Goal: Task Accomplishment & Management: Complete application form

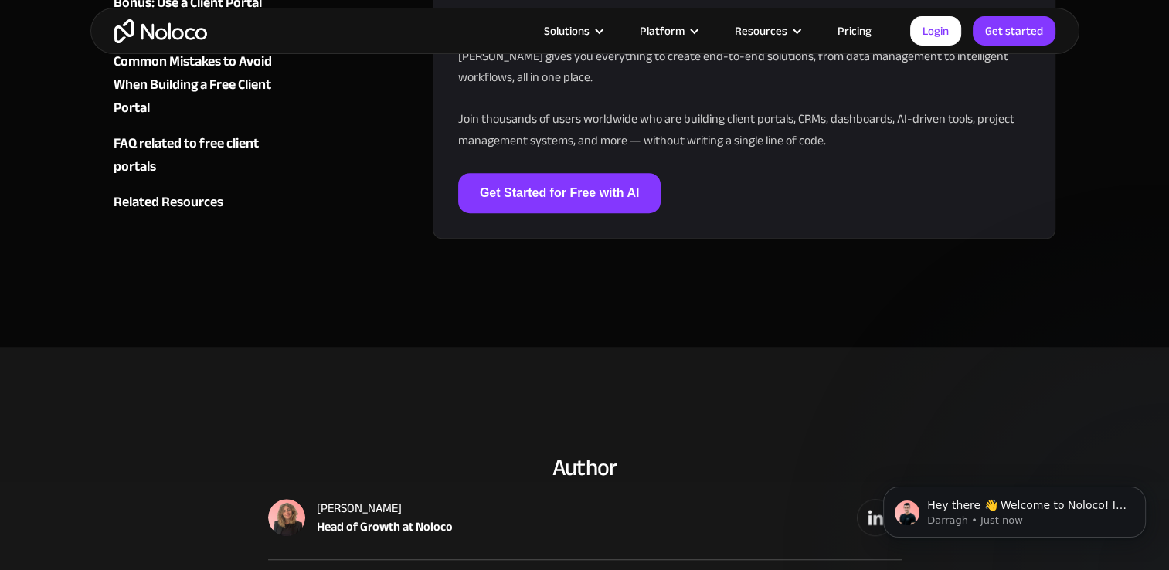
scroll to position [6951, 0]
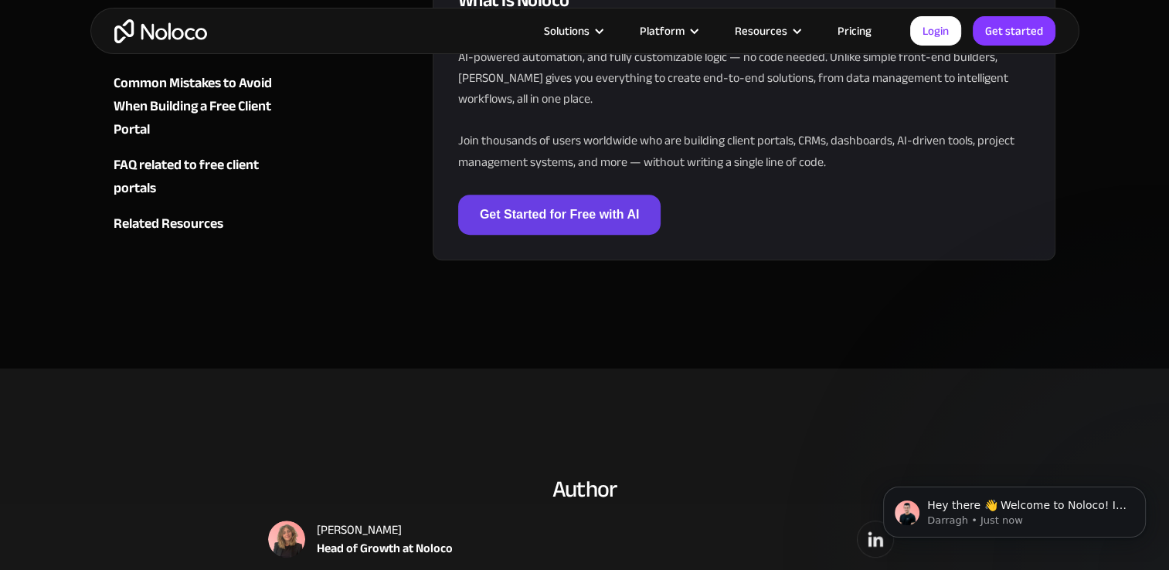
click at [628, 206] on link "Get Started for Free with AI" at bounding box center [559, 215] width 203 height 40
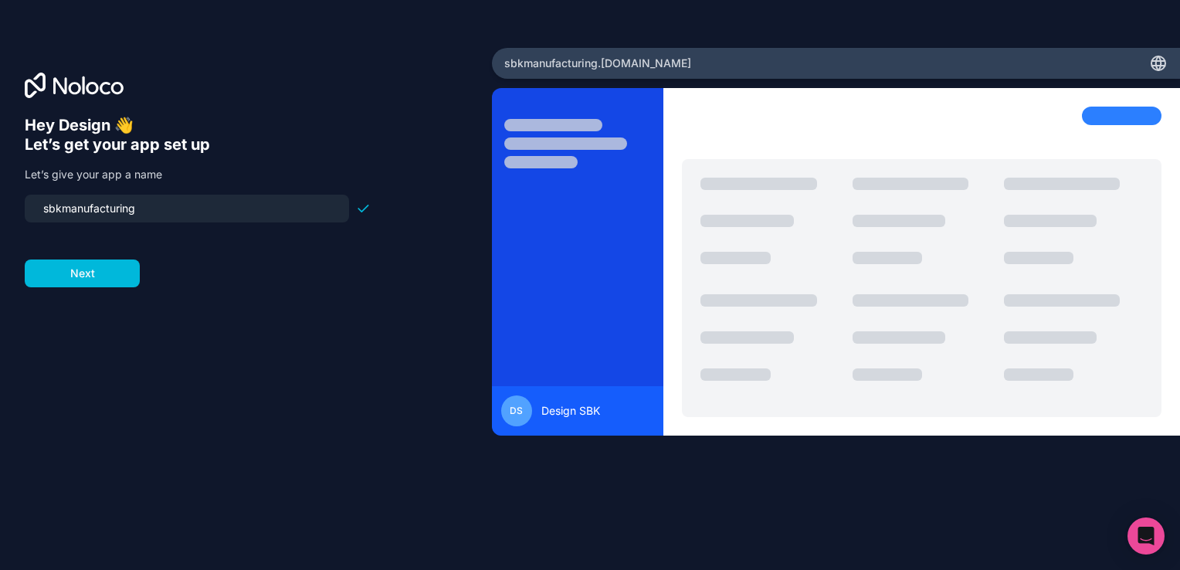
click at [103, 267] on button "Next" at bounding box center [82, 274] width 115 height 28
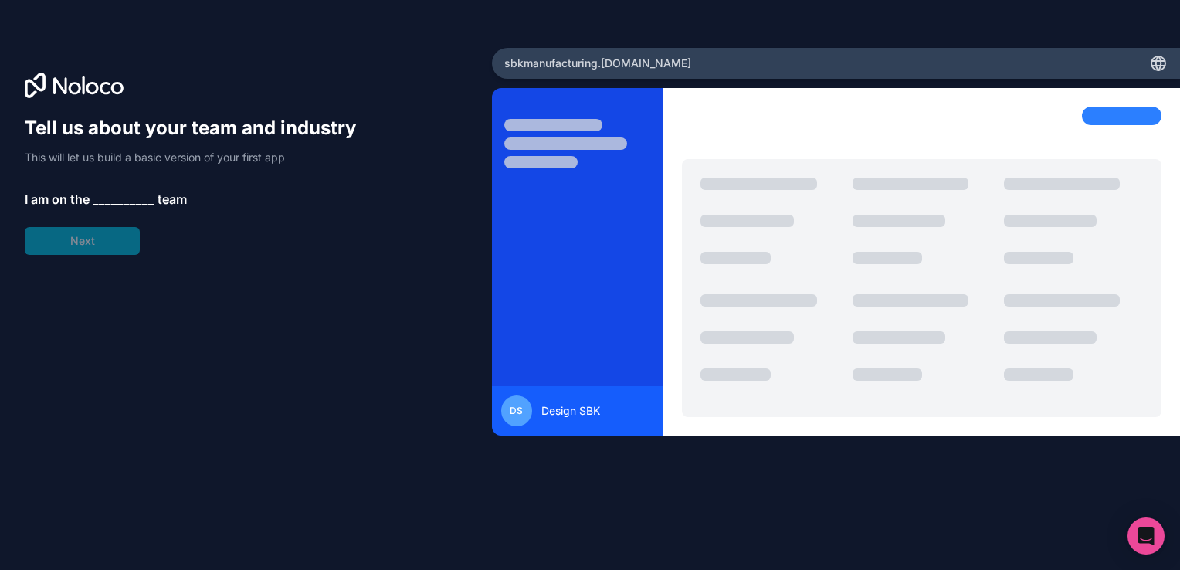
click at [98, 236] on div "Tell us about your team and industry This will let us build a basic version of …" at bounding box center [198, 185] width 346 height 139
click at [120, 187] on div "Tell us about your team and industry This will let us build a basic version of …" at bounding box center [198, 185] width 346 height 139
click at [124, 202] on span "__________" at bounding box center [124, 199] width 62 height 19
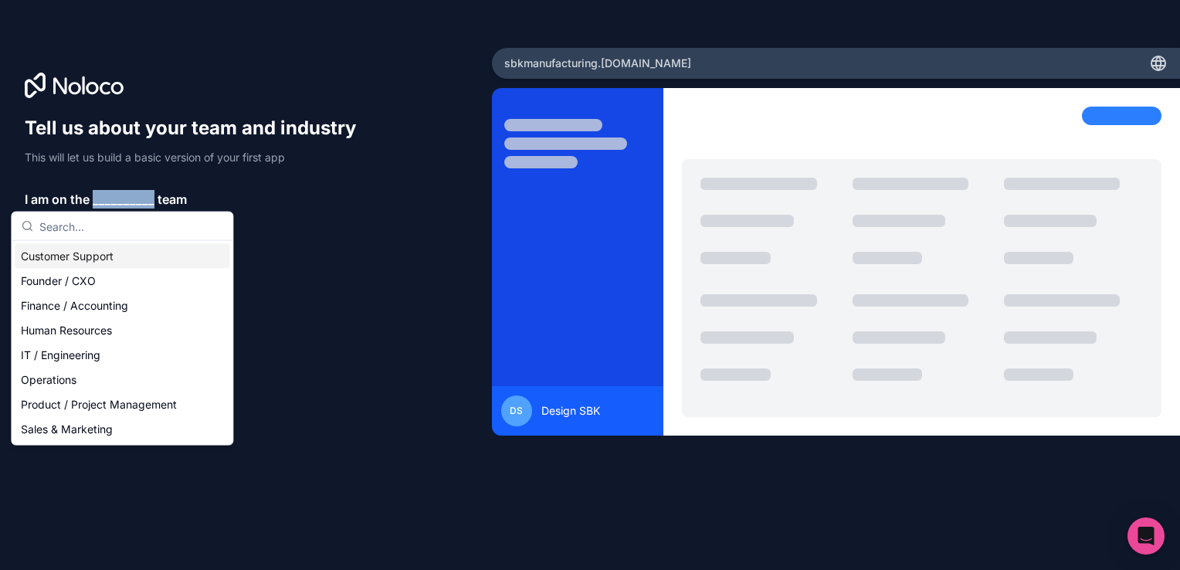
click at [124, 202] on span "__________" at bounding box center [124, 199] width 62 height 19
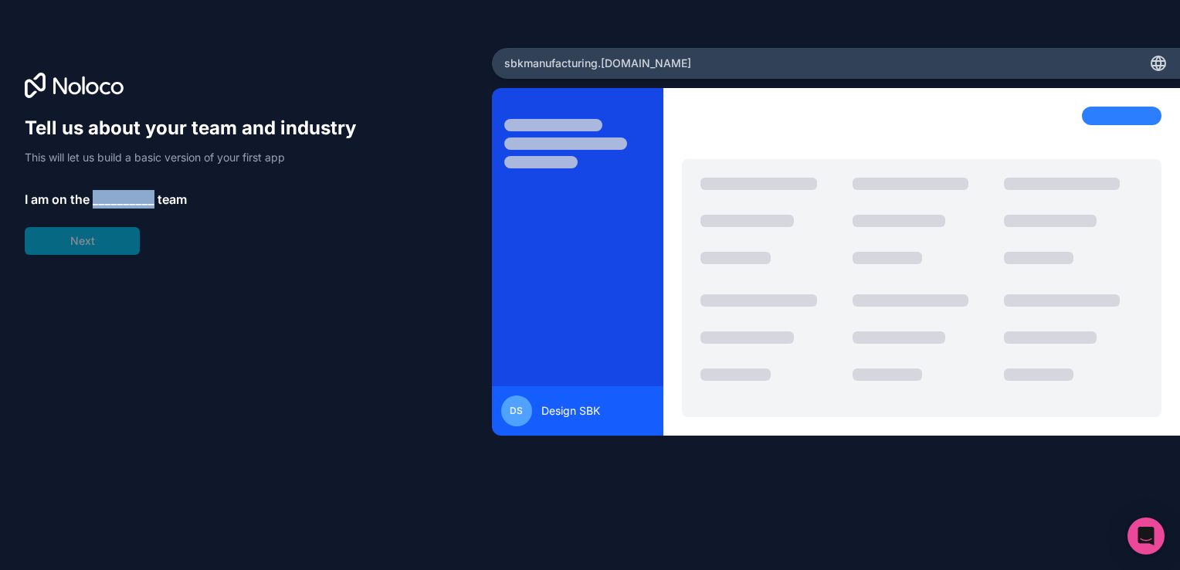
drag, startPoint x: 124, startPoint y: 202, endPoint x: 131, endPoint y: 209, distance: 9.8
click at [122, 204] on span "__________" at bounding box center [124, 199] width 62 height 19
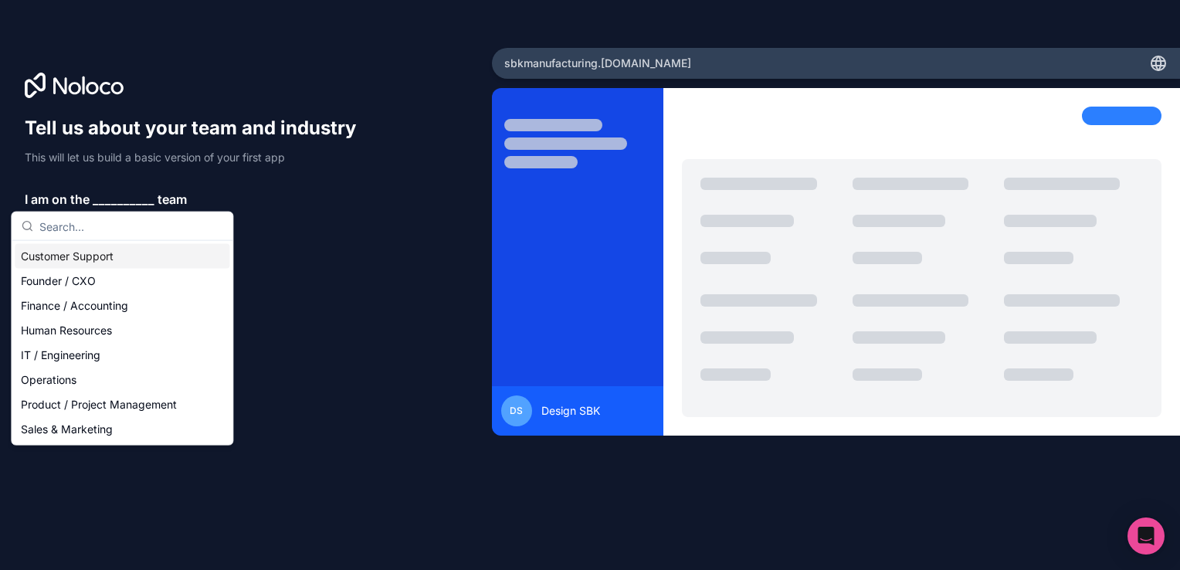
click at [209, 233] on input "text" at bounding box center [131, 226] width 184 height 28
click at [269, 242] on div "Tell us about your team and industry This will let us build a basic version of …" at bounding box center [198, 185] width 346 height 139
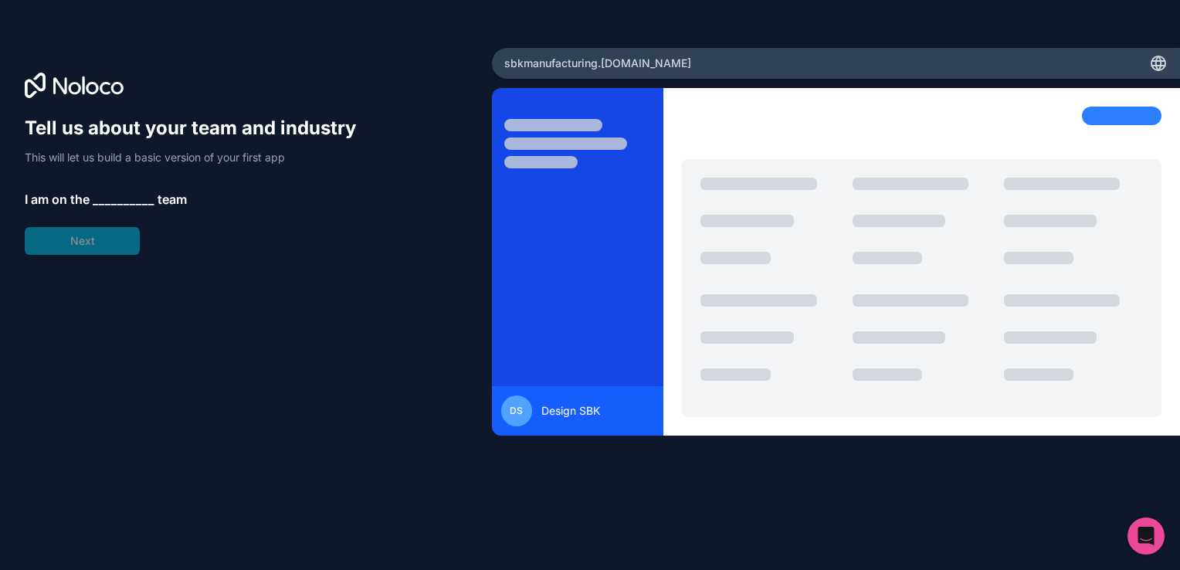
click at [200, 224] on div "Tell us about your team and industry This will let us build a basic version of …" at bounding box center [198, 185] width 346 height 139
click at [98, 233] on div "Tell us about your team and industry This will let us build a basic version of …" at bounding box center [198, 185] width 346 height 139
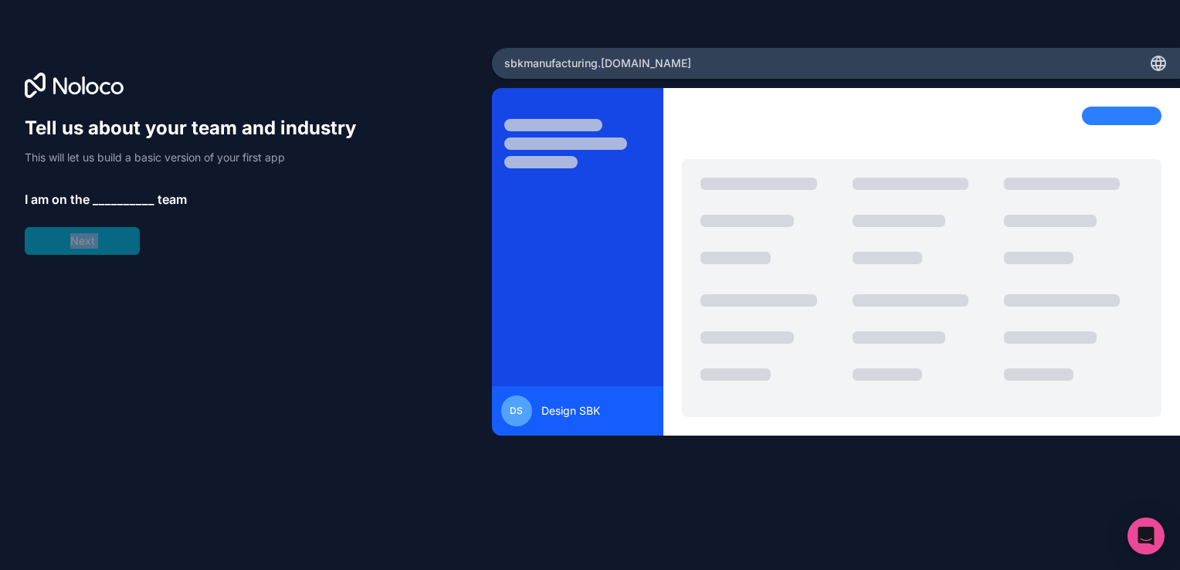
click at [98, 233] on div "Tell us about your team and industry This will let us build a basic version of …" at bounding box center [198, 185] width 346 height 139
drag, startPoint x: 98, startPoint y: 233, endPoint x: 125, endPoint y: 243, distance: 28.6
click at [125, 243] on div "Tell us about your team and industry This will let us build a basic version of …" at bounding box center [198, 185] width 346 height 139
click at [188, 258] on div "Tell us about your team and industry This will let us build a basic version of …" at bounding box center [246, 307] width 443 height 382
click at [117, 256] on div "Tell us about your team and industry This will let us build a basic version of …" at bounding box center [246, 307] width 443 height 382
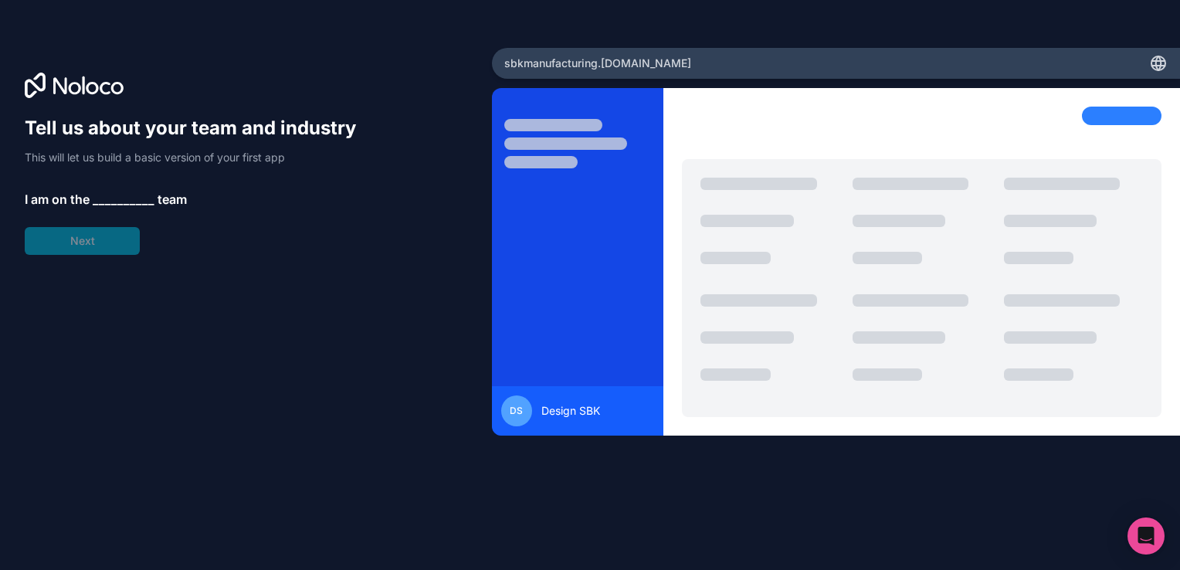
click at [219, 280] on div "Tell us about your team and industry This will let us build a basic version of …" at bounding box center [246, 307] width 443 height 382
click at [133, 282] on div "Tell us about your team and industry This will let us build a basic version of …" at bounding box center [246, 307] width 443 height 382
click at [88, 230] on div "Tell us about your team and industry This will let us build a basic version of …" at bounding box center [198, 185] width 346 height 139
click at [478, 345] on div "Tell us about your team and industry This will let us build a basic version of …" at bounding box center [246, 285] width 492 height 475
drag, startPoint x: 524, startPoint y: 402, endPoint x: 530, endPoint y: 412, distance: 11.4
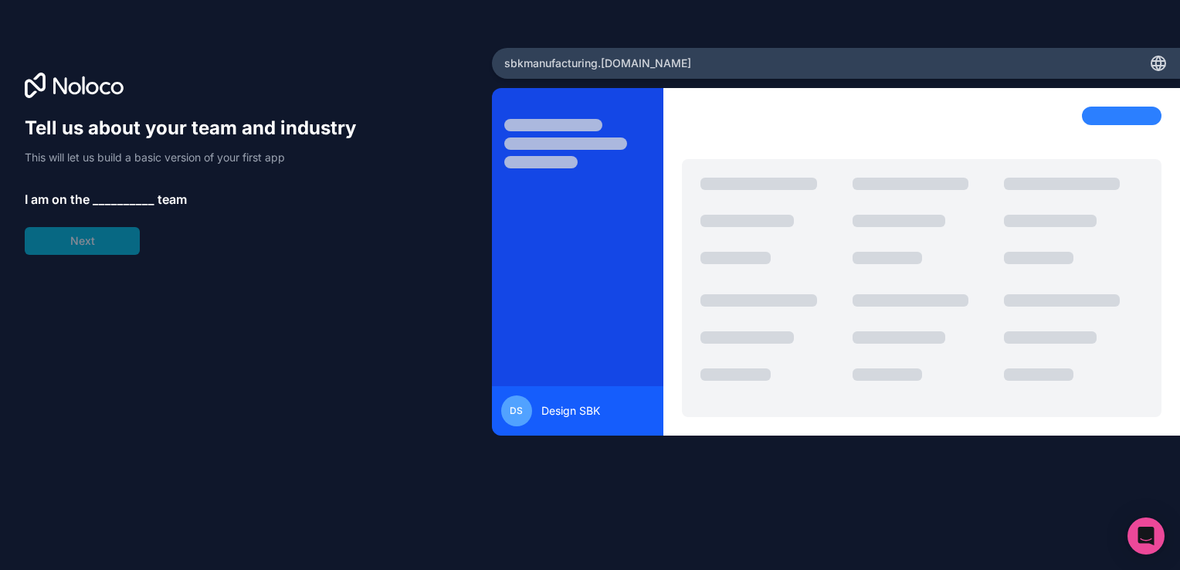
click at [530, 412] on div "DS" at bounding box center [516, 410] width 31 height 31
click at [531, 421] on div "DS Design SBK" at bounding box center [578, 410] width 154 height 31
drag, startPoint x: 520, startPoint y: 422, endPoint x: 436, endPoint y: 396, distance: 88.0
click at [501, 416] on div "DS" at bounding box center [516, 410] width 31 height 31
drag, startPoint x: 421, startPoint y: 388, endPoint x: 399, endPoint y: 369, distance: 29.6
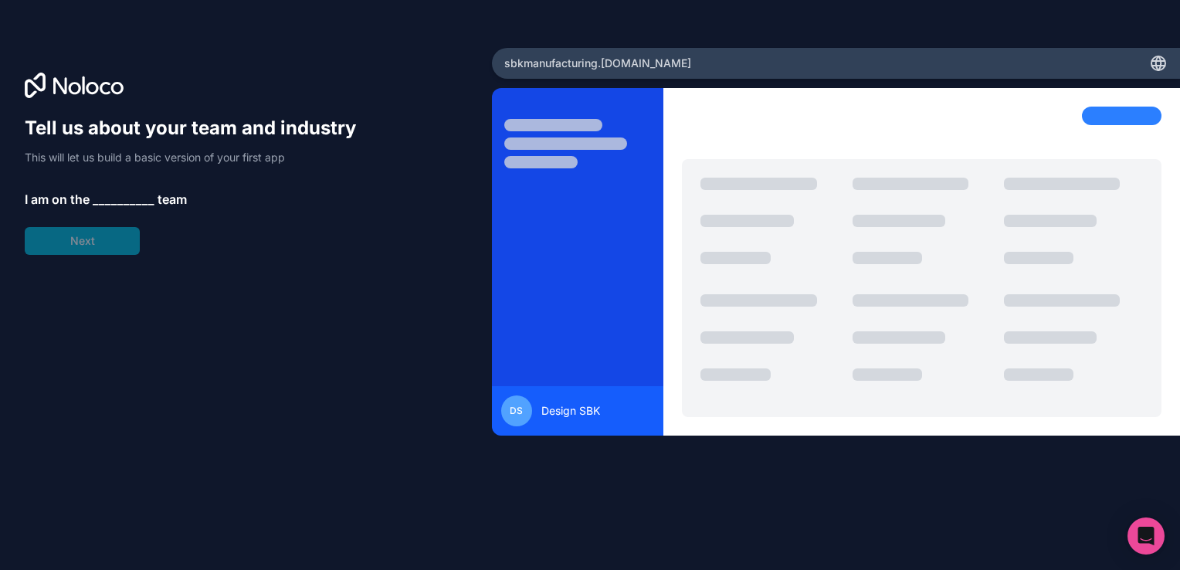
click at [399, 369] on div "Tell us about your team and industry This will let us build a basic version of …" at bounding box center [246, 307] width 443 height 382
drag, startPoint x: 368, startPoint y: 338, endPoint x: 380, endPoint y: 297, distance: 42.8
click at [372, 324] on div "Tell us about your team and industry This will let us build a basic version of …" at bounding box center [246, 307] width 443 height 382
drag, startPoint x: 395, startPoint y: 266, endPoint x: 523, endPoint y: 237, distance: 131.4
click at [401, 261] on div "Tell us about your team and industry This will let us build a basic version of …" at bounding box center [246, 307] width 443 height 382
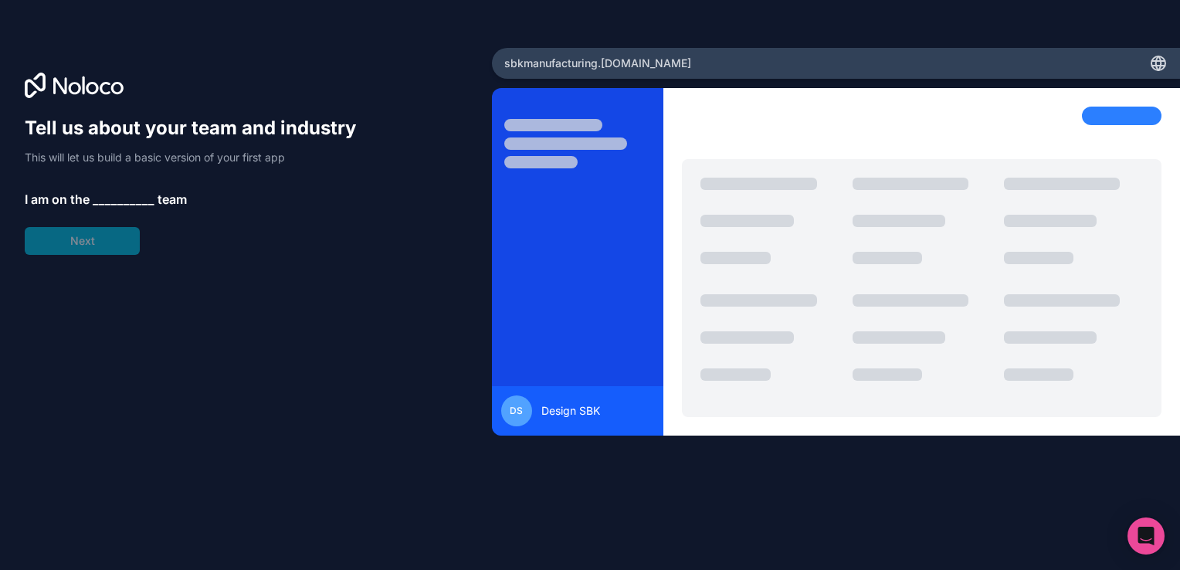
click at [81, 237] on div "Tell us about your team and industry This will let us build a basic version of …" at bounding box center [198, 185] width 346 height 139
click at [219, 267] on div "Tell us about your team and industry This will let us build a basic version of …" at bounding box center [246, 307] width 443 height 382
click at [16, 219] on div "Tell us about your team and industry This will let us build a basic version of …" at bounding box center [246, 285] width 492 height 475
click at [104, 255] on div "Tell us about your team and industry This will let us build a basic version of …" at bounding box center [246, 307] width 443 height 382
click at [186, 273] on div "Tell us about your team and industry This will let us build a basic version of …" at bounding box center [246, 307] width 443 height 382
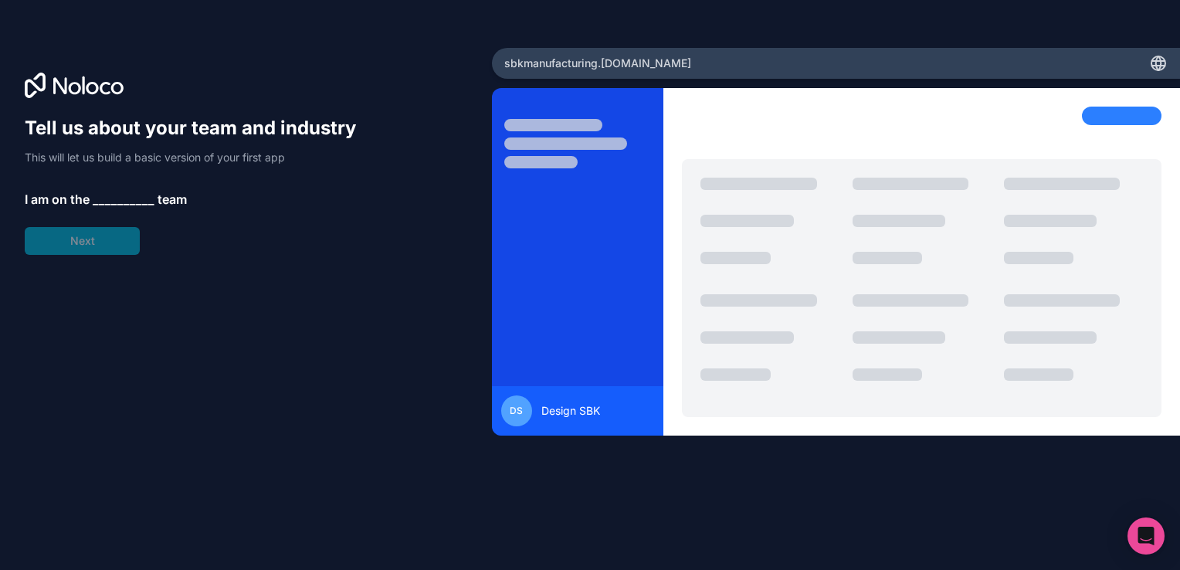
click at [100, 251] on div "Tell us about your team and industry This will let us build a basic version of …" at bounding box center [198, 185] width 346 height 139
click at [197, 280] on div "Tell us about your team and industry This will let us build a basic version of …" at bounding box center [246, 307] width 443 height 382
click at [1121, 118] on div at bounding box center [1122, 116] width 80 height 19
click at [133, 198] on span "__________" at bounding box center [124, 199] width 62 height 19
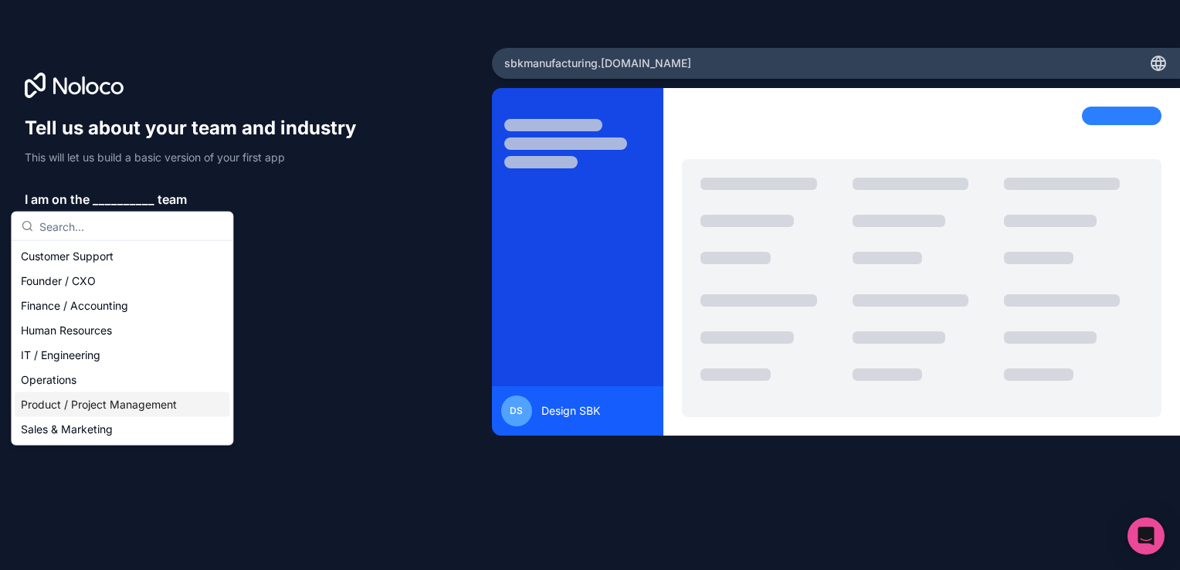
click at [94, 411] on div "Product / Project Management" at bounding box center [122, 404] width 215 height 25
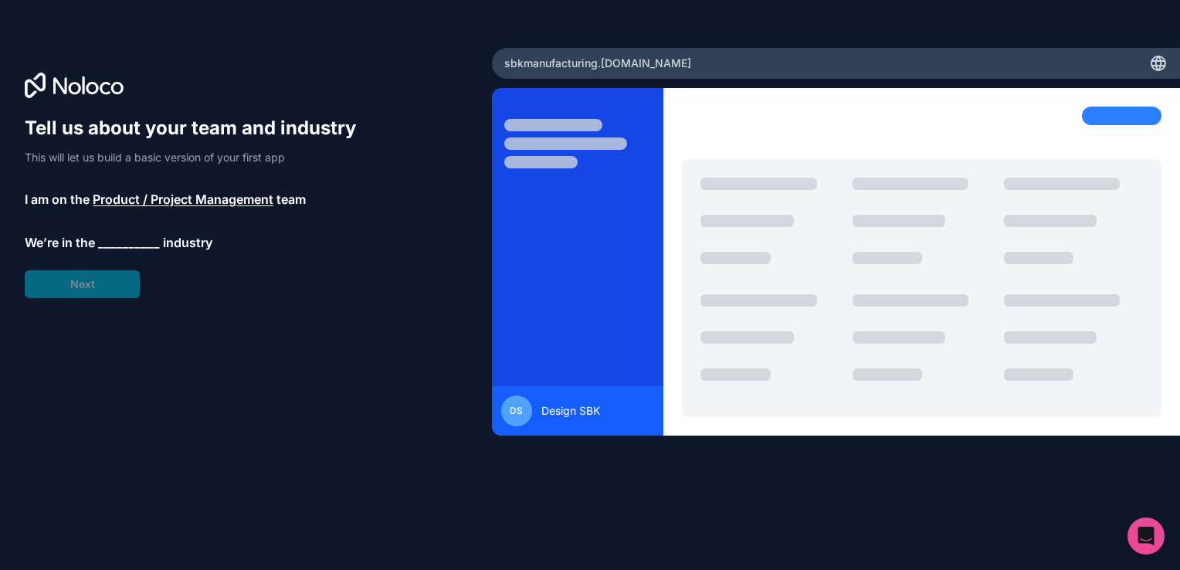
click at [107, 244] on span "__________" at bounding box center [129, 242] width 62 height 19
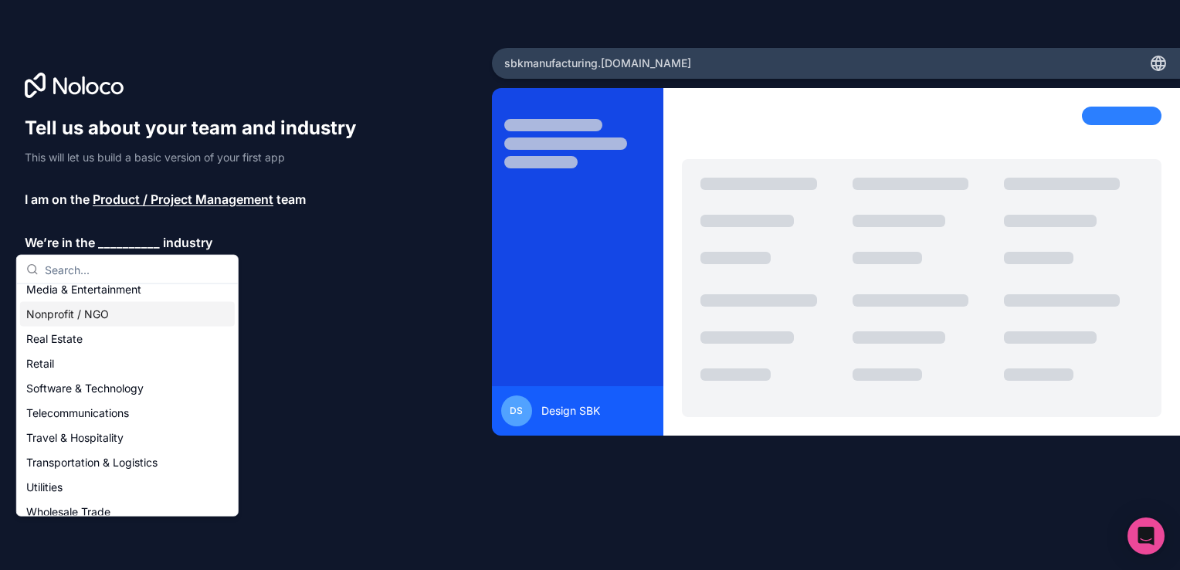
scroll to position [318, 0]
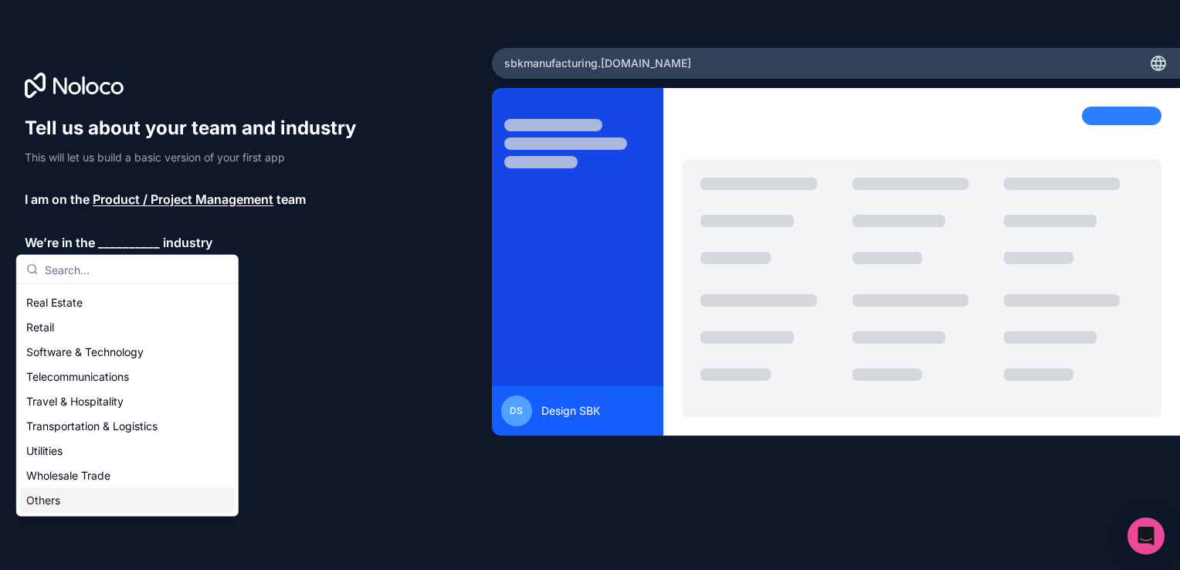
click at [77, 500] on div "Others" at bounding box center [127, 500] width 215 height 25
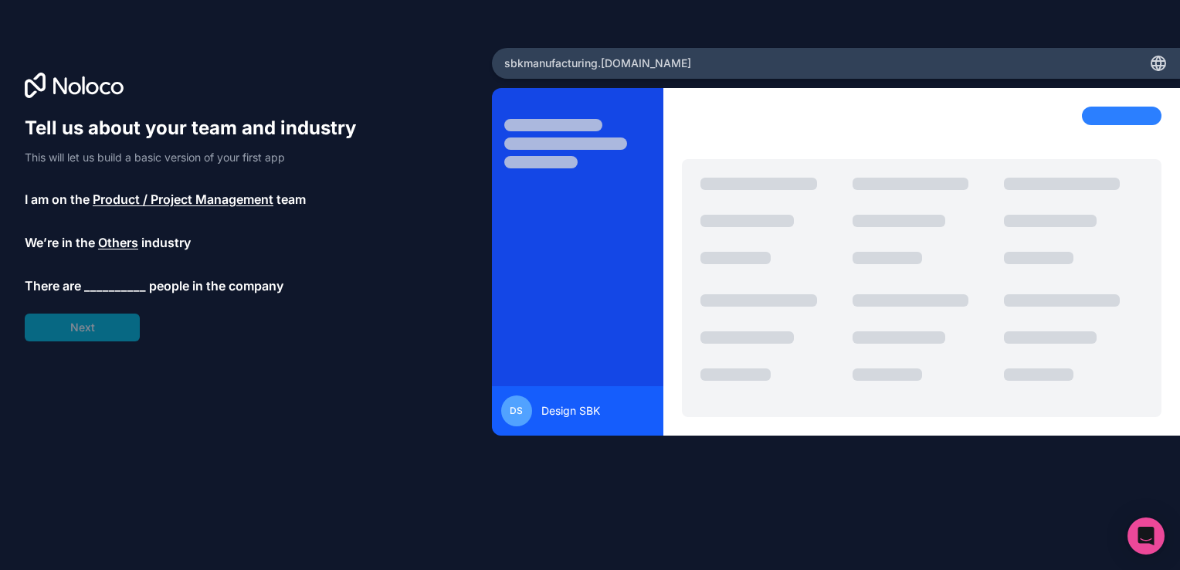
click at [96, 290] on span "__________" at bounding box center [115, 285] width 62 height 19
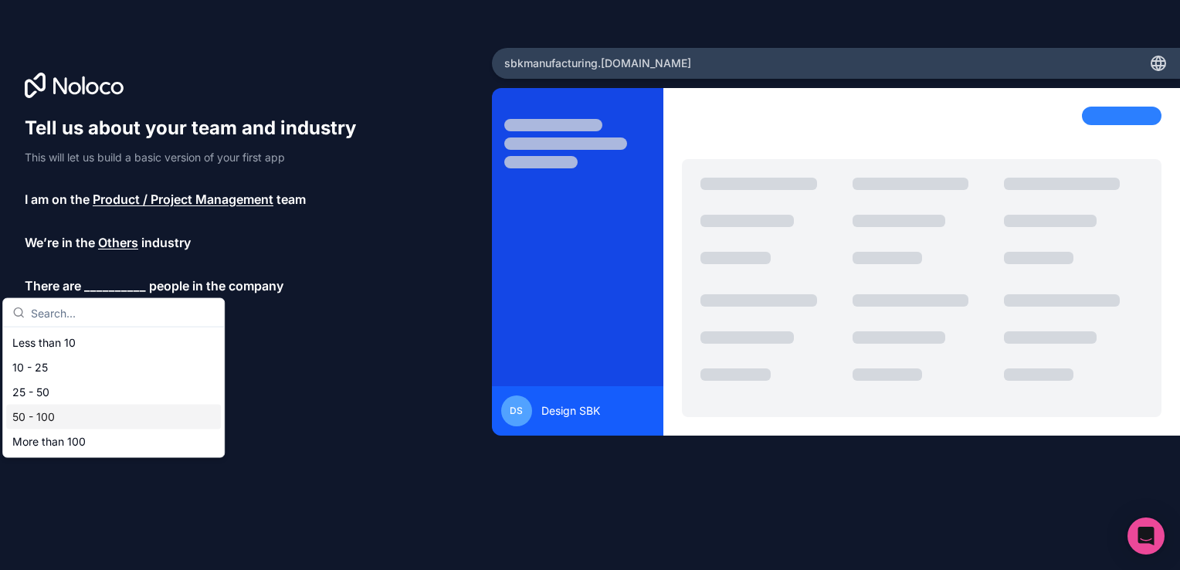
click at [59, 418] on div "50 - 100" at bounding box center [113, 417] width 215 height 25
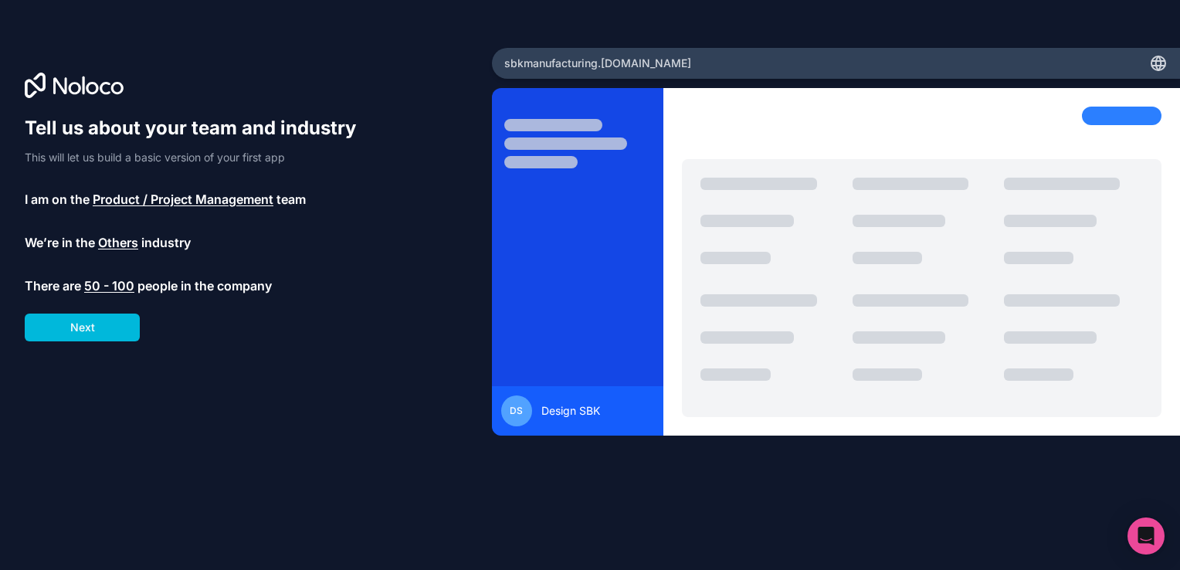
click at [84, 334] on button "Next" at bounding box center [82, 328] width 115 height 28
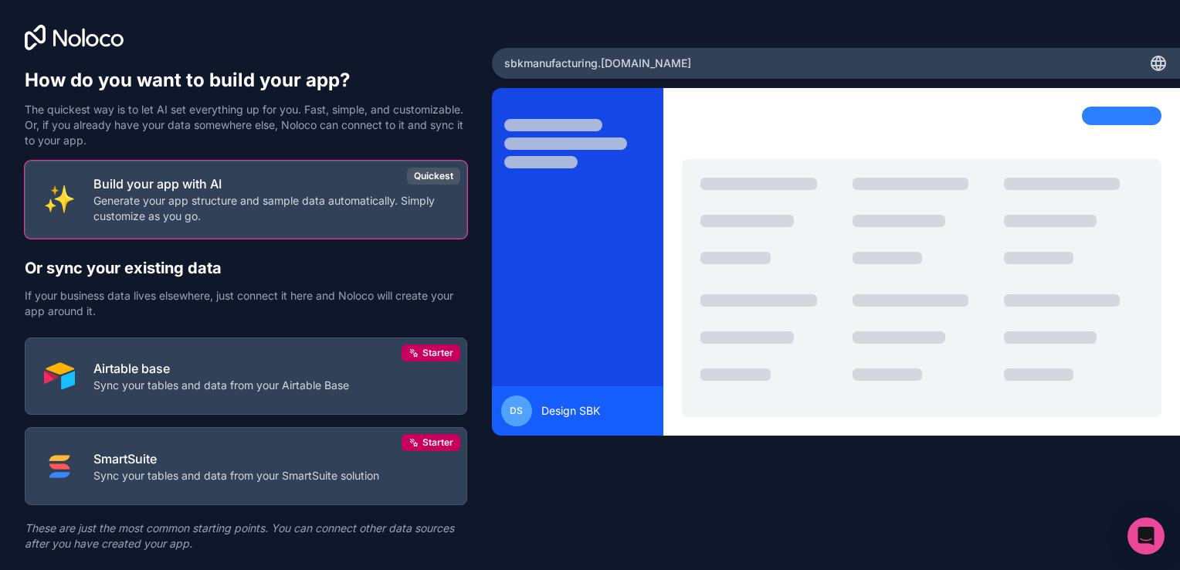
scroll to position [39, 0]
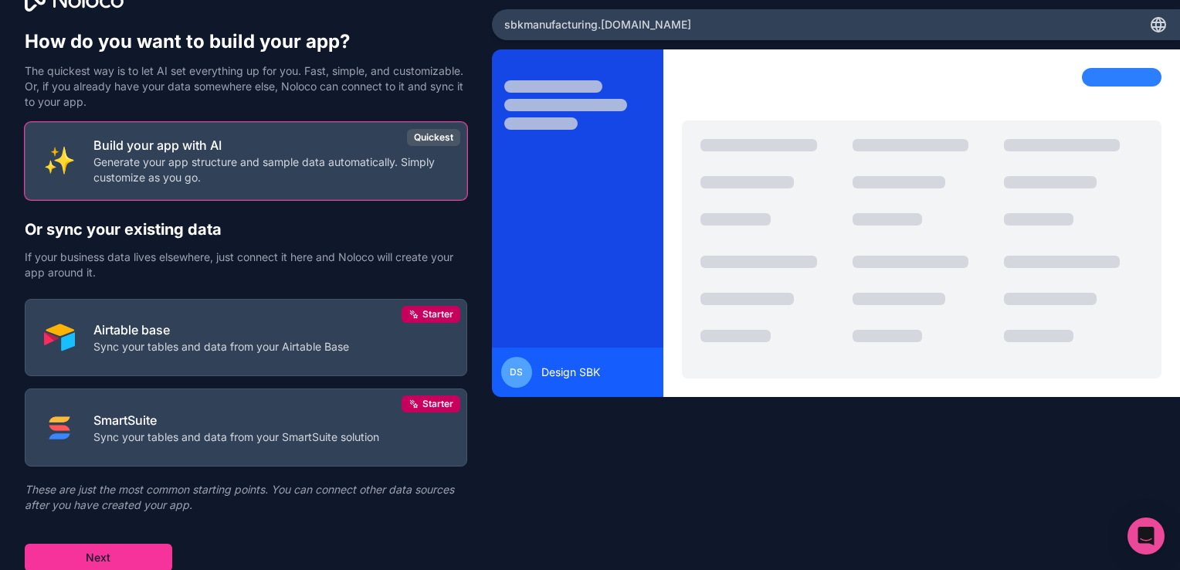
click at [103, 558] on button "Next" at bounding box center [99, 558] width 148 height 28
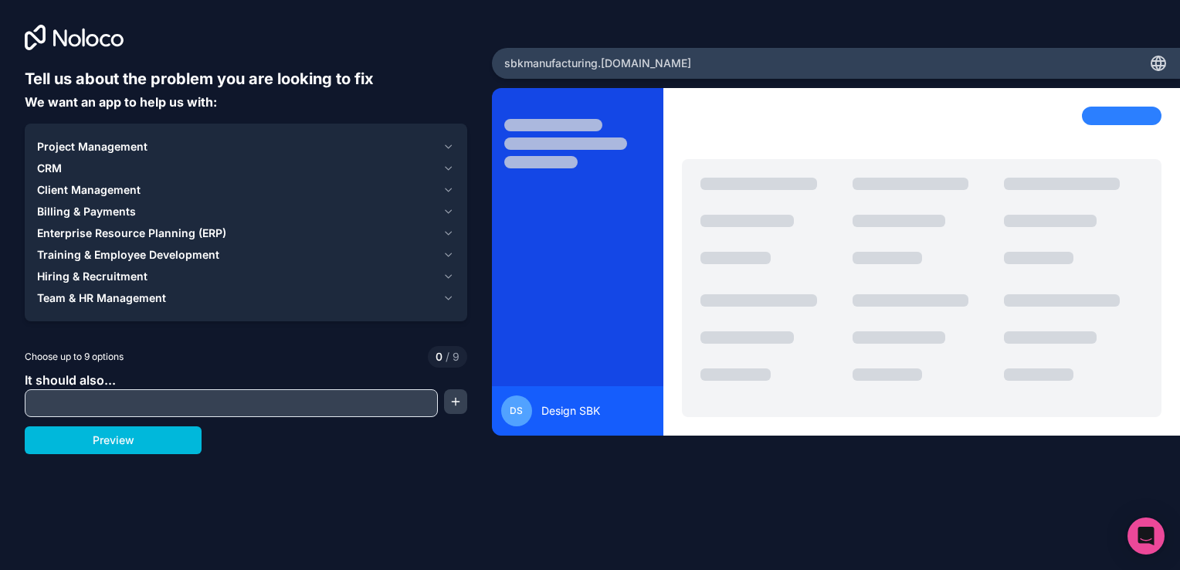
click at [49, 168] on span "CRM" at bounding box center [49, 168] width 25 height 15
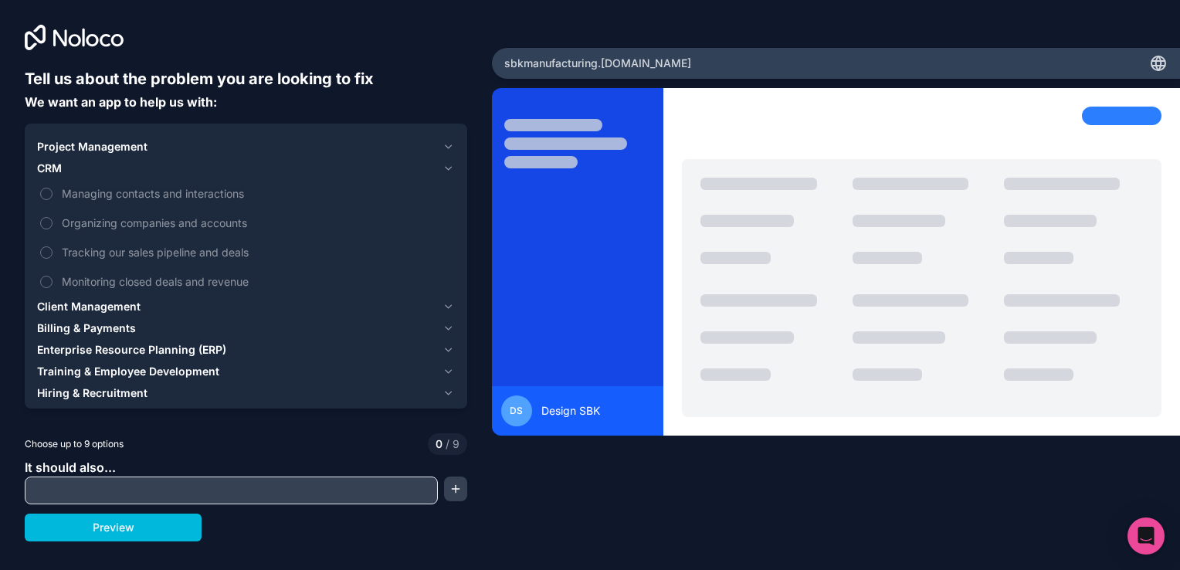
click at [56, 260] on label "Tracking our sales pipeline and deals" at bounding box center [246, 252] width 418 height 29
click at [53, 259] on button "Tracking our sales pipeline and deals" at bounding box center [46, 252] width 12 height 12
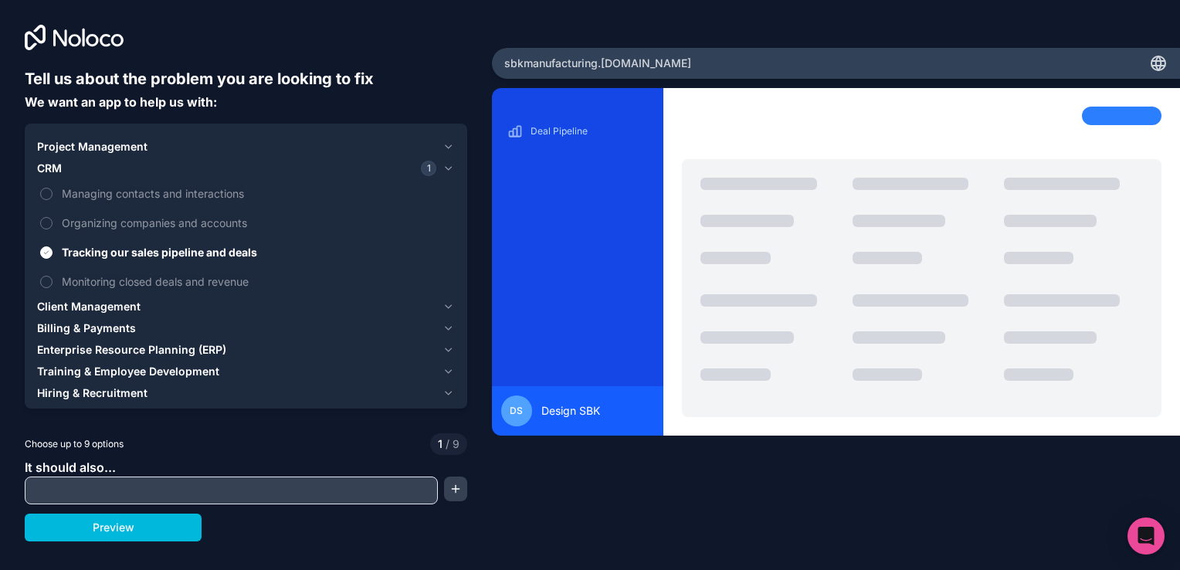
click at [49, 254] on button "Tracking our sales pipeline and deals" at bounding box center [46, 252] width 12 height 12
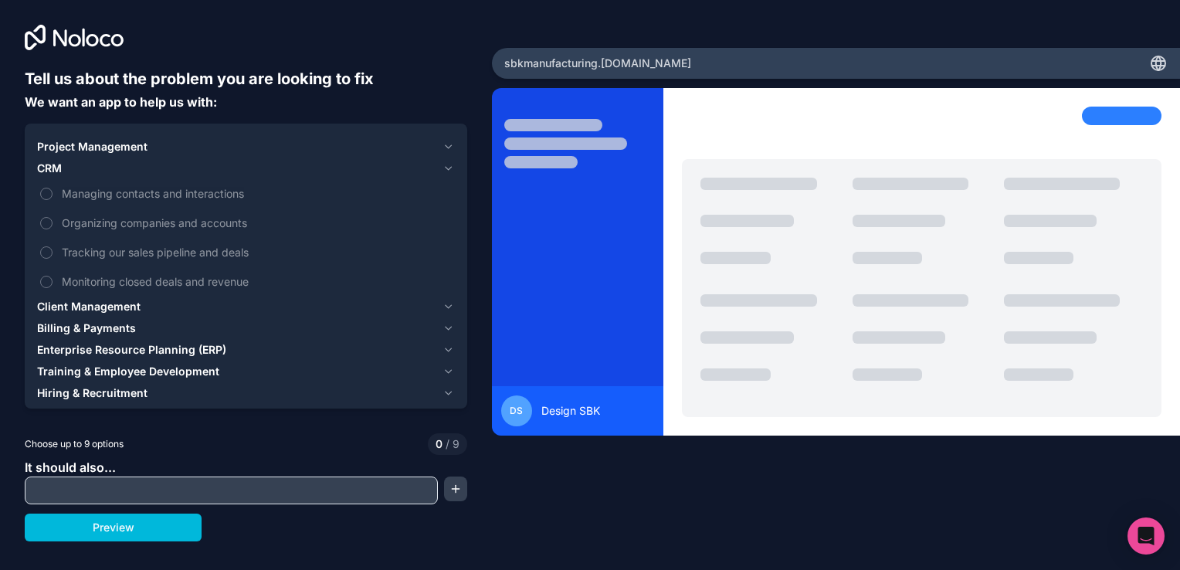
click at [83, 348] on span "Enterprise Resource Planning (ERP)" at bounding box center [131, 349] width 189 height 15
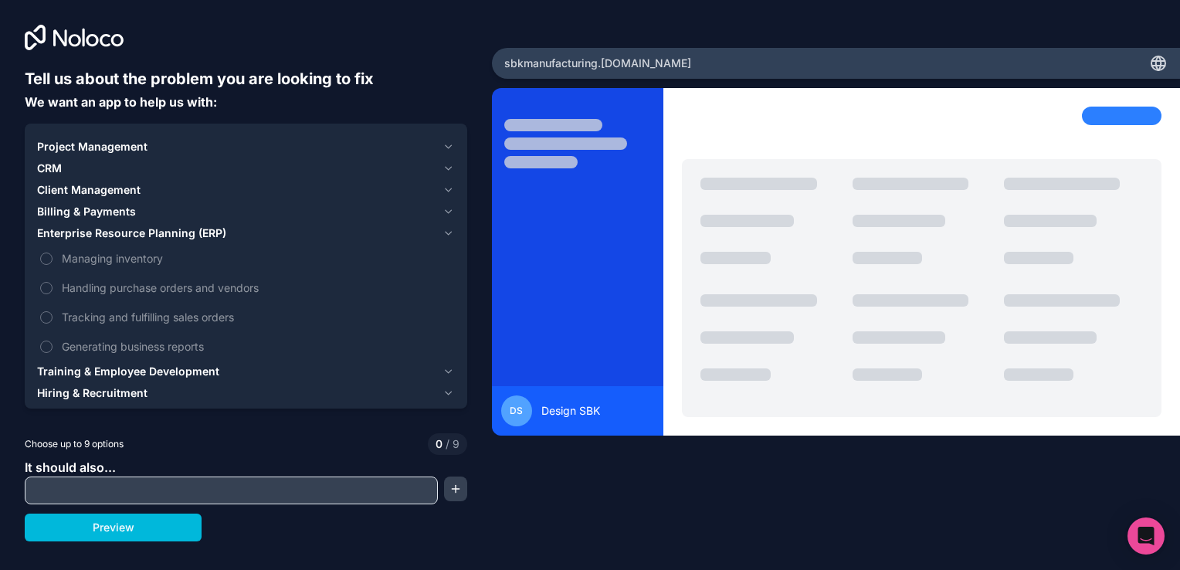
click at [73, 209] on span "Billing & Payments" at bounding box center [86, 211] width 99 height 15
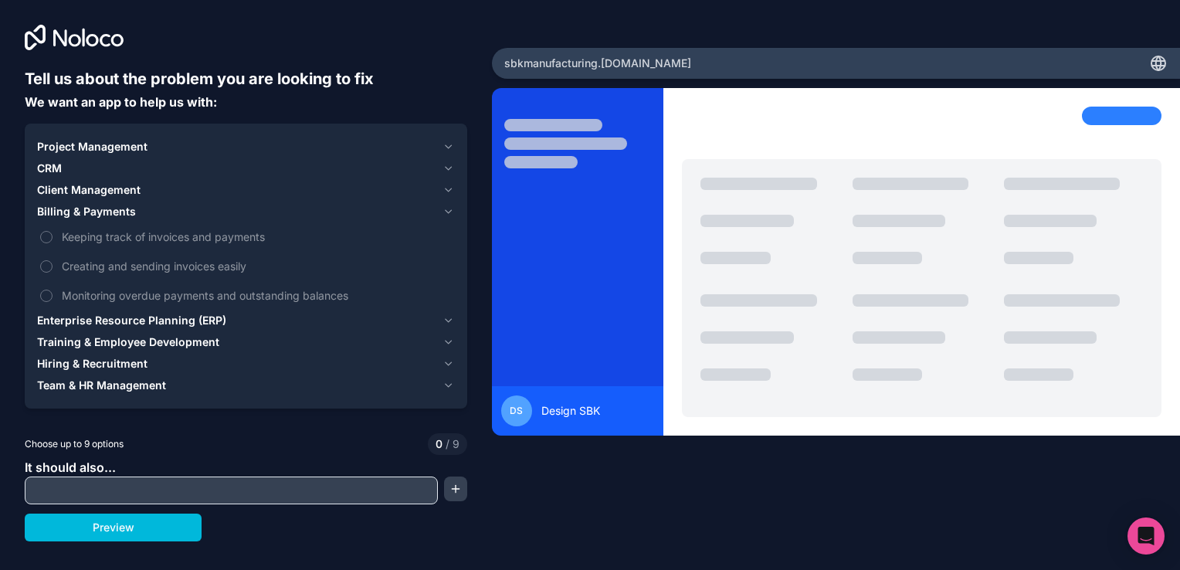
click at [80, 199] on button "Client Management" at bounding box center [246, 190] width 418 height 22
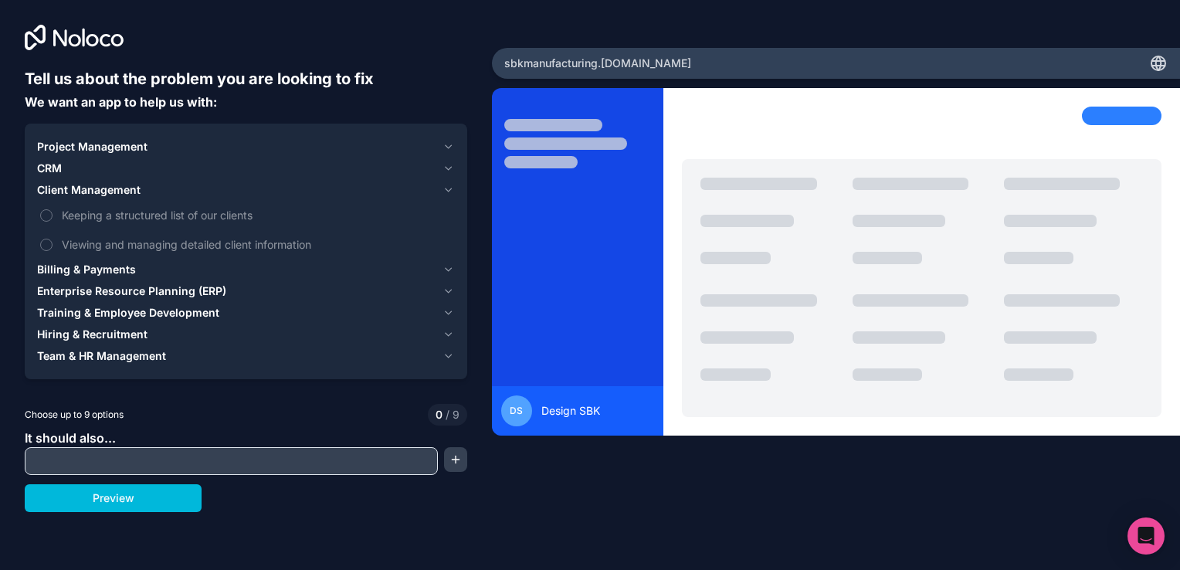
click at [48, 165] on span "CRM" at bounding box center [49, 168] width 25 height 15
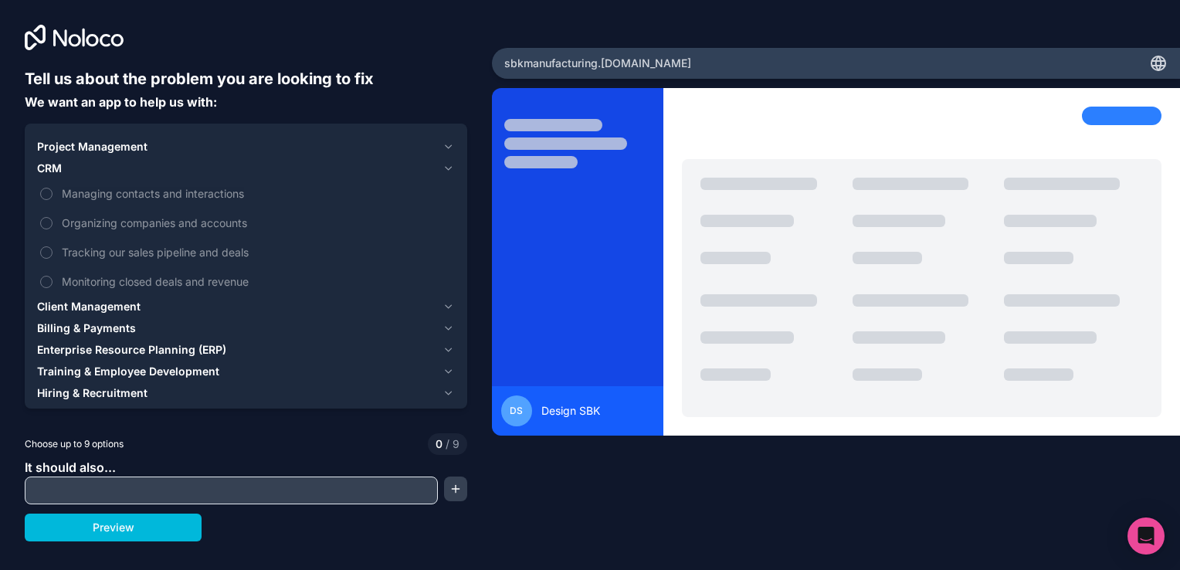
click at [94, 143] on span "Project Management" at bounding box center [92, 146] width 110 height 15
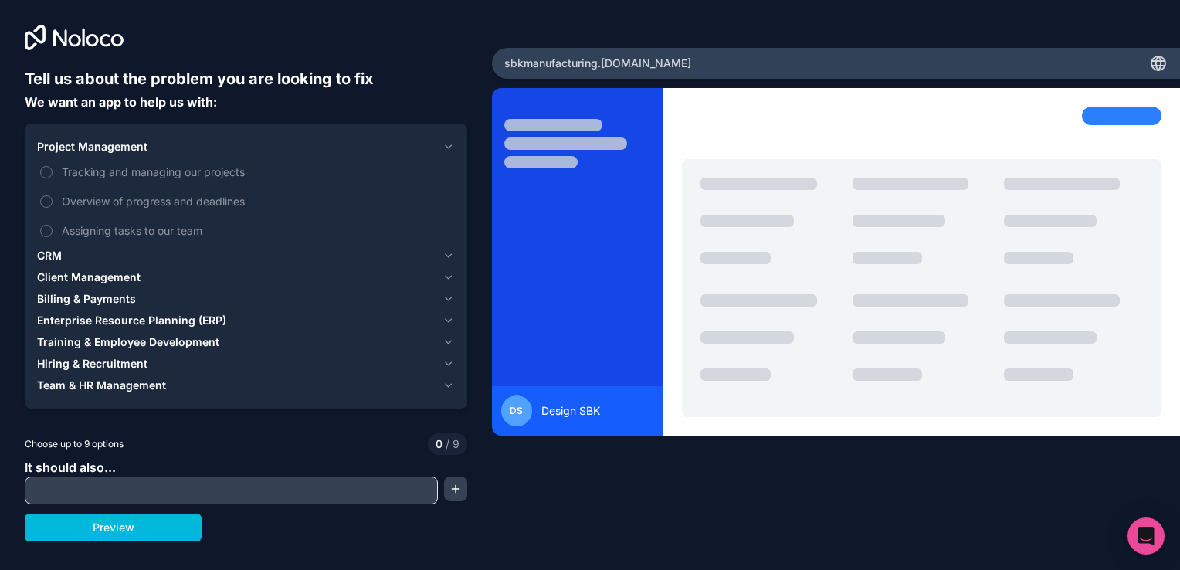
click at [111, 517] on button "Preview" at bounding box center [113, 528] width 177 height 28
click at [56, 147] on span "Project Management" at bounding box center [92, 146] width 110 height 15
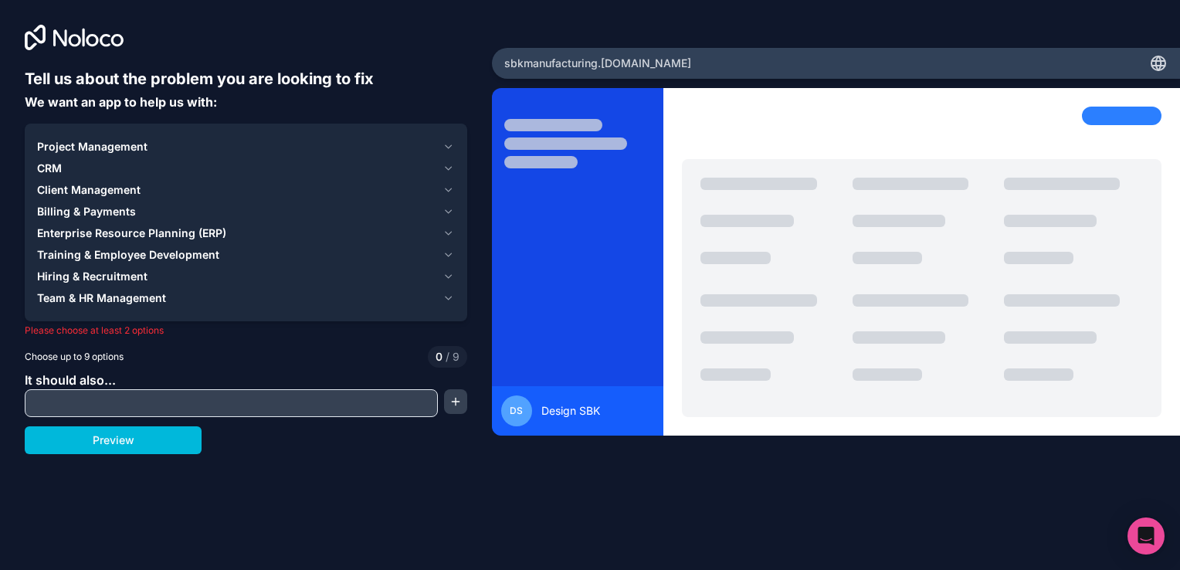
click at [120, 150] on span "Project Management" at bounding box center [92, 146] width 110 height 15
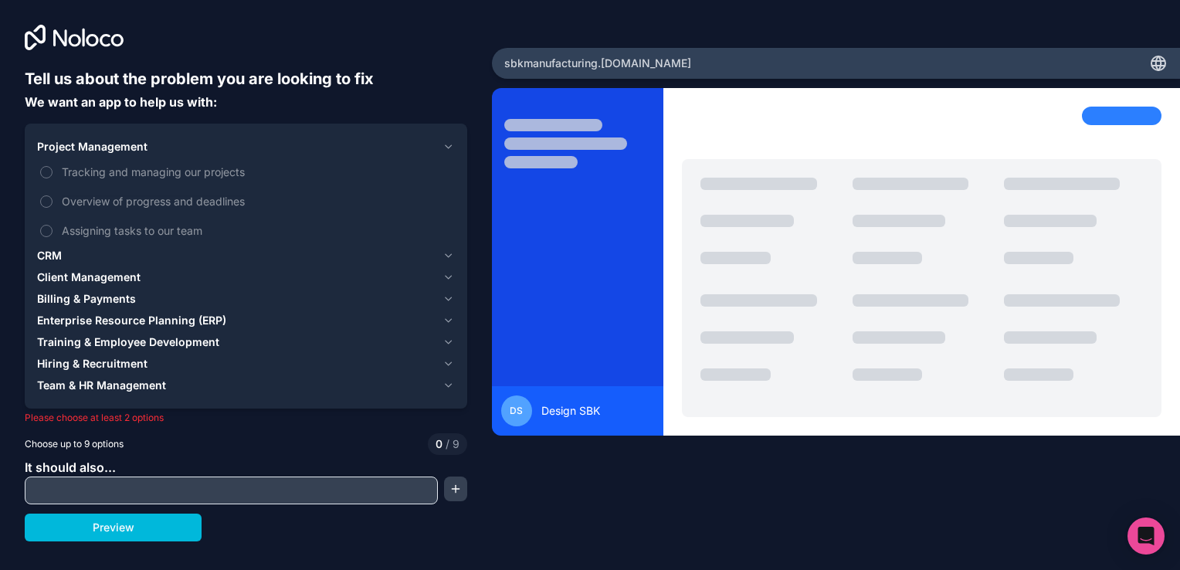
click at [46, 175] on button "Tracking and managing our projects" at bounding box center [46, 172] width 12 height 12
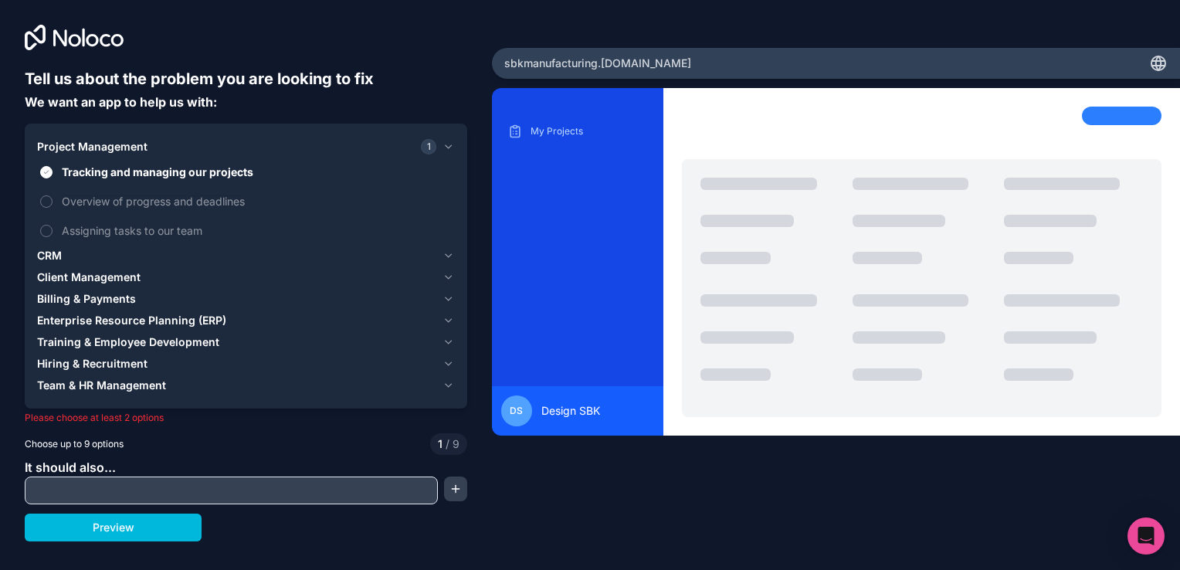
click at [50, 196] on button "Overview of progress and deadlines" at bounding box center [46, 201] width 12 height 12
click at [46, 231] on button "Assigning tasks to our team" at bounding box center [46, 231] width 12 height 12
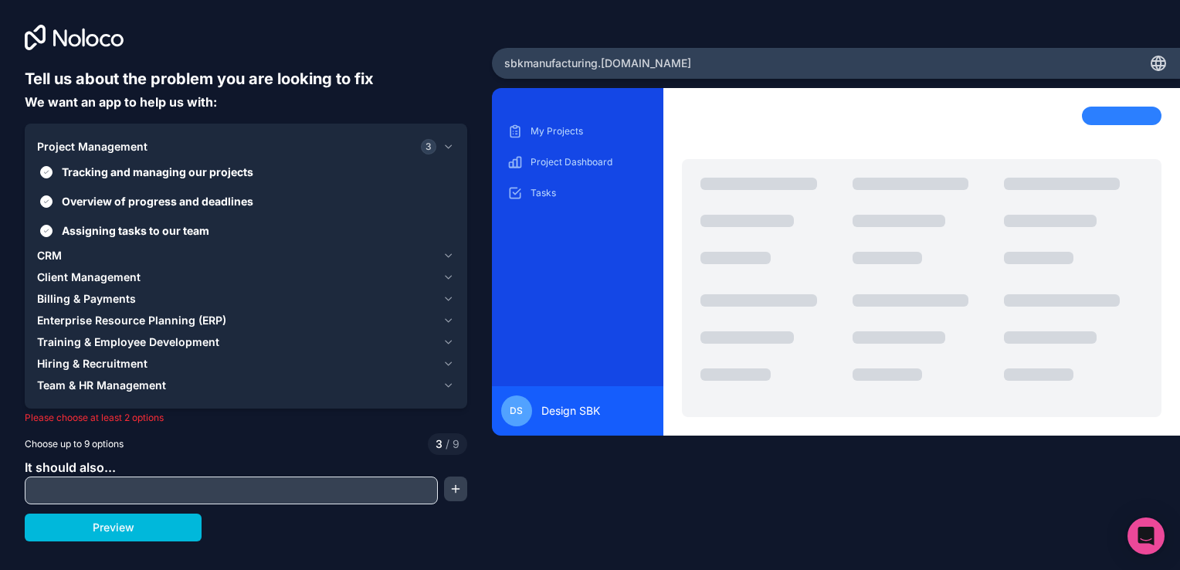
click at [60, 258] on span "CRM" at bounding box center [49, 255] width 25 height 15
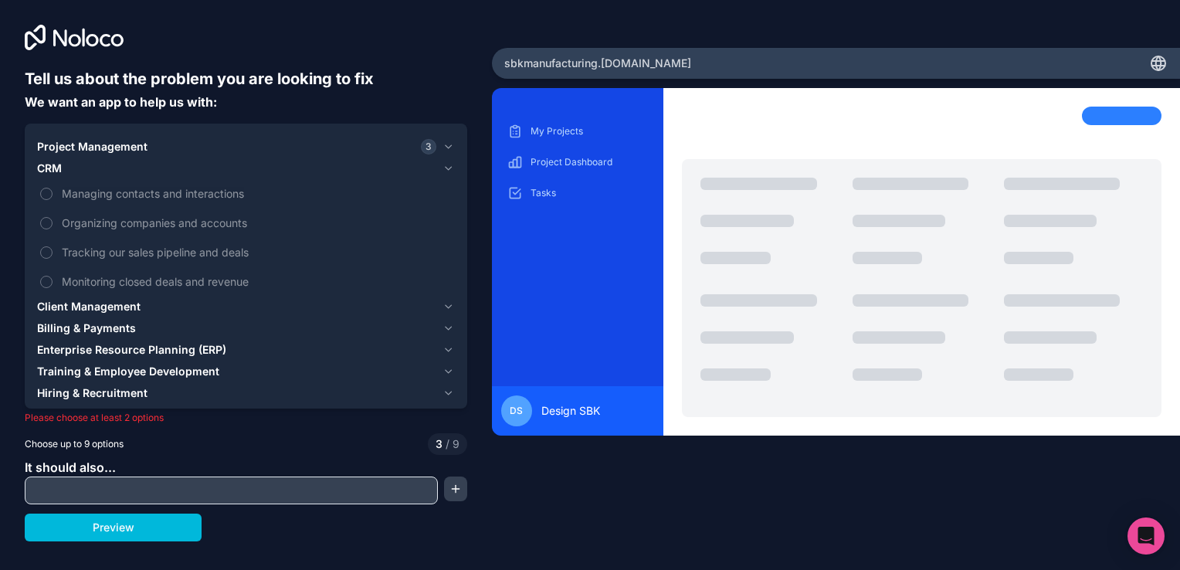
drag, startPoint x: 44, startPoint y: 201, endPoint x: 49, endPoint y: 215, distance: 14.9
click at [48, 211] on div "Managing contacts and interactions Organizing companies and accounts Tracking o…" at bounding box center [246, 237] width 418 height 117
drag, startPoint x: 49, startPoint y: 215, endPoint x: 53, endPoint y: 230, distance: 15.8
click at [53, 230] on label "Organizing companies and accounts" at bounding box center [246, 223] width 418 height 29
click at [53, 229] on button "Organizing companies and accounts" at bounding box center [46, 223] width 12 height 12
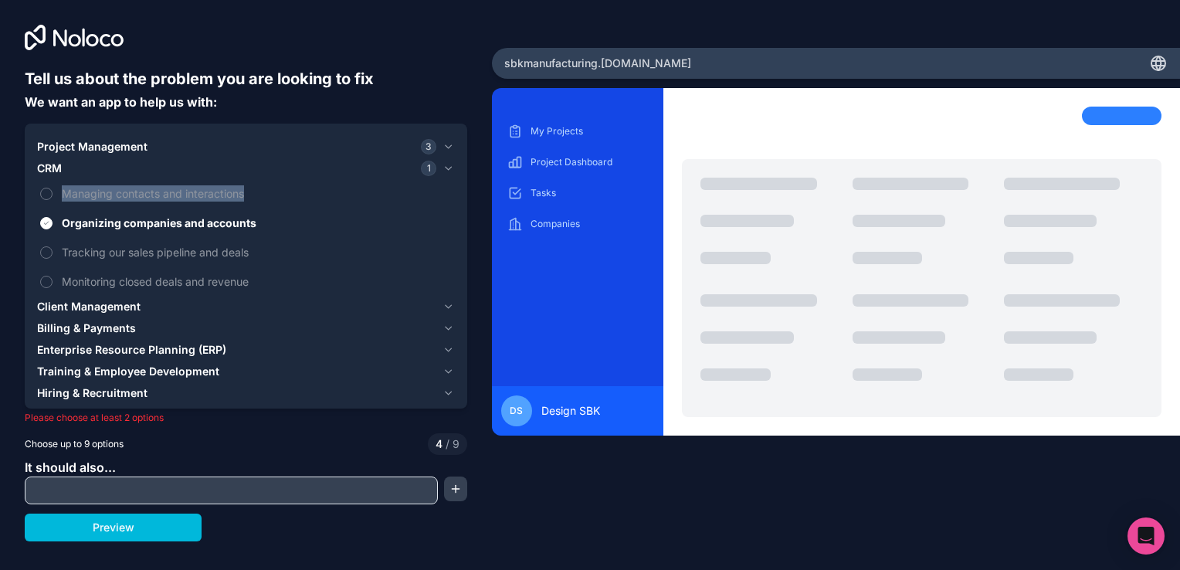
click at [40, 193] on label "Managing contacts and interactions" at bounding box center [246, 193] width 418 height 29
click at [40, 193] on button "Managing contacts and interactions" at bounding box center [46, 194] width 12 height 12
click at [49, 247] on button "Tracking our sales pipeline and deals" at bounding box center [46, 252] width 12 height 12
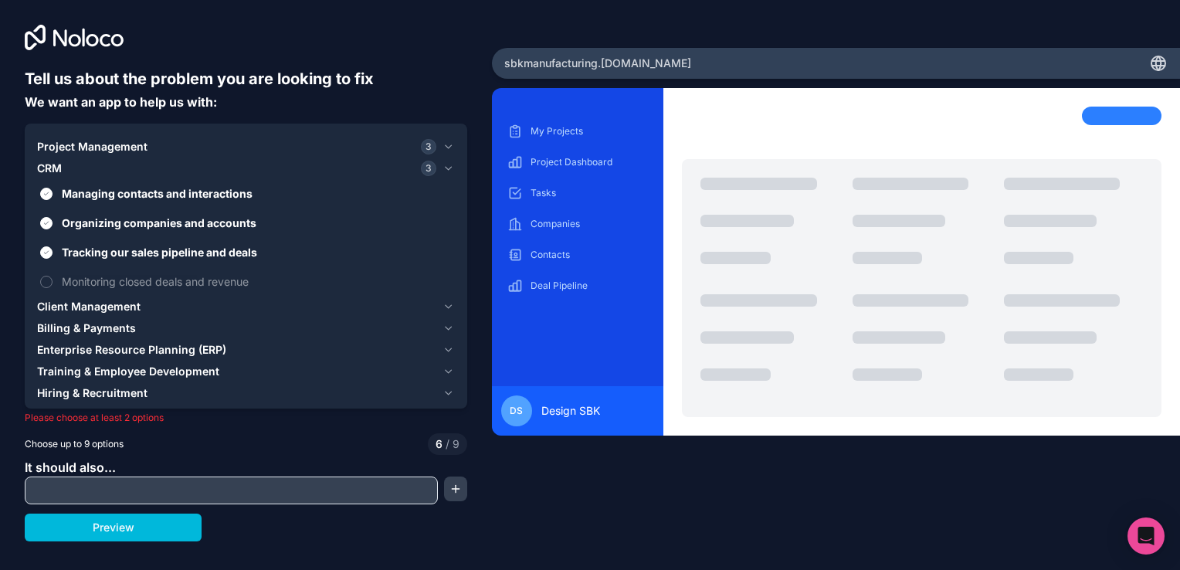
click at [47, 273] on label "Monitoring closed deals and revenue" at bounding box center [246, 281] width 418 height 29
click at [47, 276] on button "Monitoring closed deals and revenue" at bounding box center [46, 282] width 12 height 12
click at [45, 304] on span "Client Management" at bounding box center [88, 306] width 103 height 15
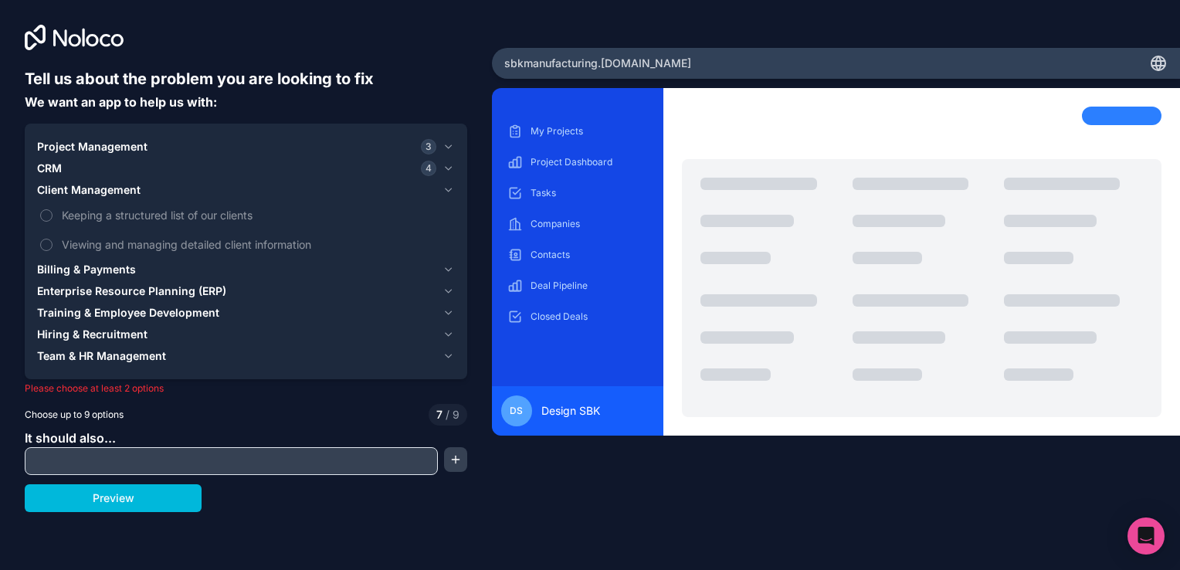
click at [42, 215] on button "Keeping a structured list of our clients" at bounding box center [46, 215] width 12 height 12
click at [47, 243] on button "Viewing and managing detailed client information" at bounding box center [46, 245] width 12 height 12
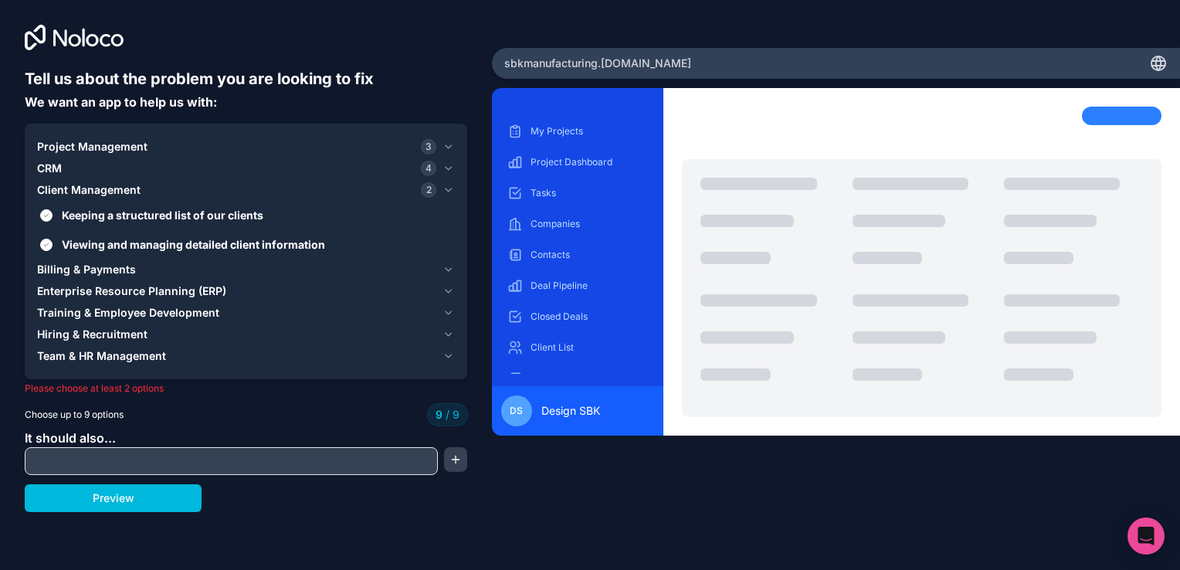
click at [70, 267] on span "Billing & Payments" at bounding box center [86, 269] width 99 height 15
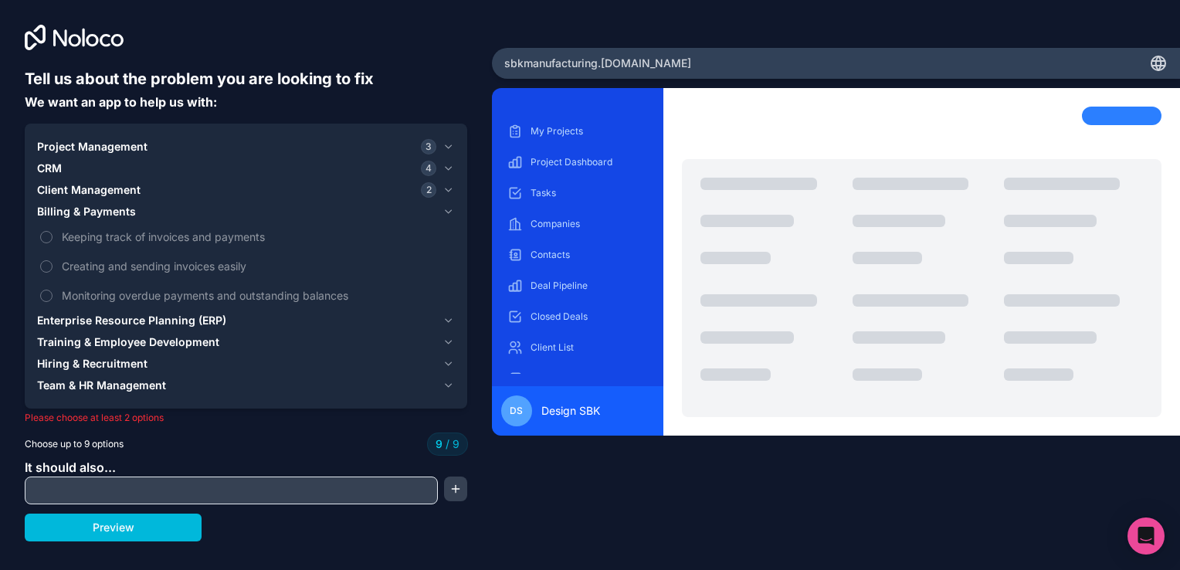
drag, startPoint x: 49, startPoint y: 243, endPoint x: 56, endPoint y: 275, distance: 33.2
click at [48, 243] on label "Keeping track of invoices and payments" at bounding box center [246, 236] width 418 height 29
click at [48, 246] on label "Keeping track of invoices and payments" at bounding box center [246, 236] width 418 height 29
click at [46, 245] on label "Keeping track of invoices and payments" at bounding box center [246, 236] width 418 height 29
drag, startPoint x: 46, startPoint y: 246, endPoint x: 44, endPoint y: 255, distance: 9.6
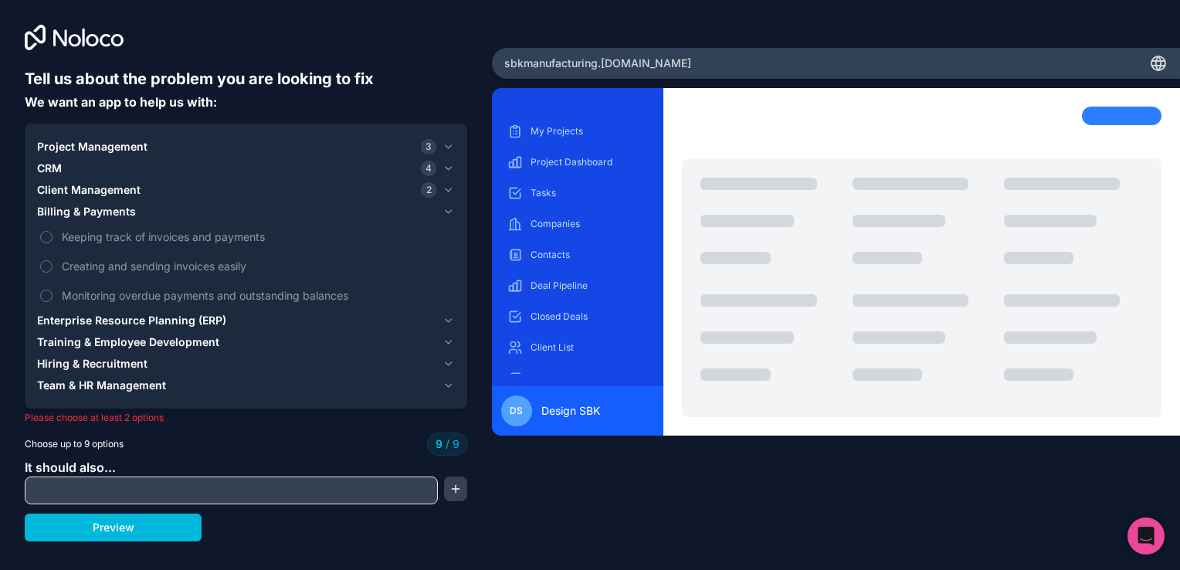
click at [45, 247] on label "Keeping track of invoices and payments" at bounding box center [246, 236] width 418 height 29
drag, startPoint x: 44, startPoint y: 255, endPoint x: 42, endPoint y: 263, distance: 7.9
click at [44, 256] on label "Creating and sending invoices easily" at bounding box center [246, 266] width 418 height 29
click at [68, 337] on span "Training & Employee Development" at bounding box center [128, 341] width 182 height 15
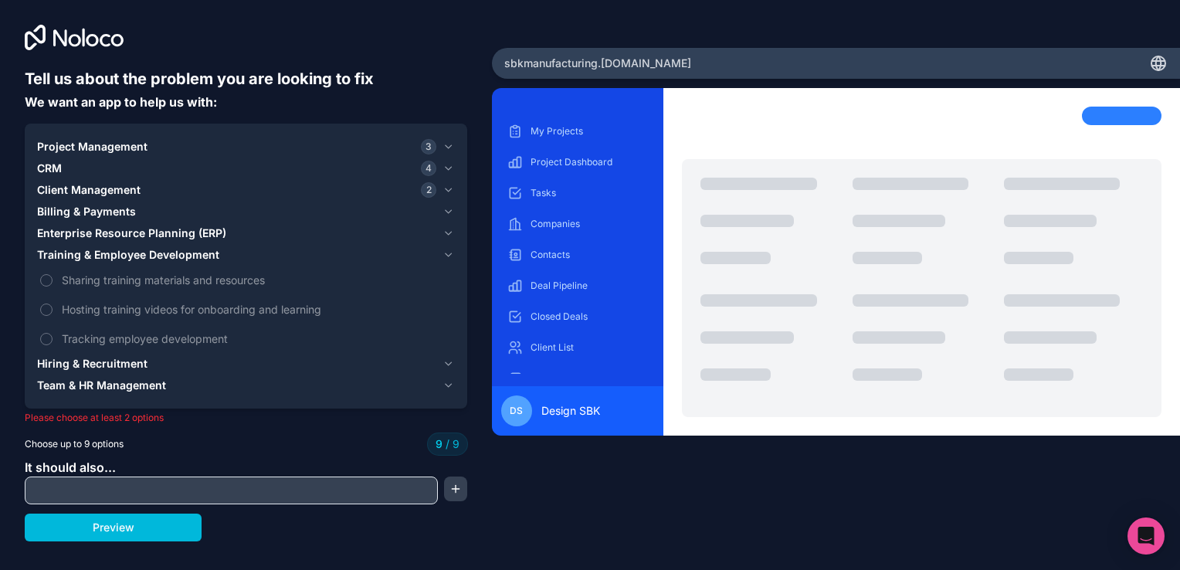
click at [76, 353] on button "Hiring & Recruitment" at bounding box center [246, 364] width 418 height 22
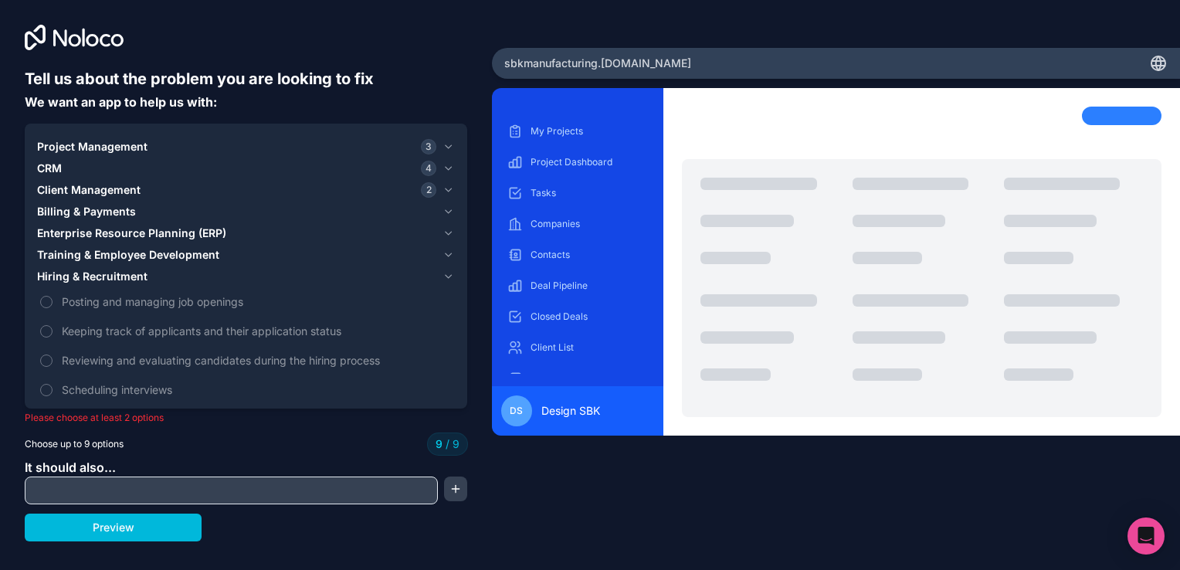
click at [77, 369] on label "Reviewing and evaluating candidates during the hiring process" at bounding box center [246, 360] width 418 height 29
click at [112, 255] on span "Training & Employee Development" at bounding box center [128, 254] width 182 height 15
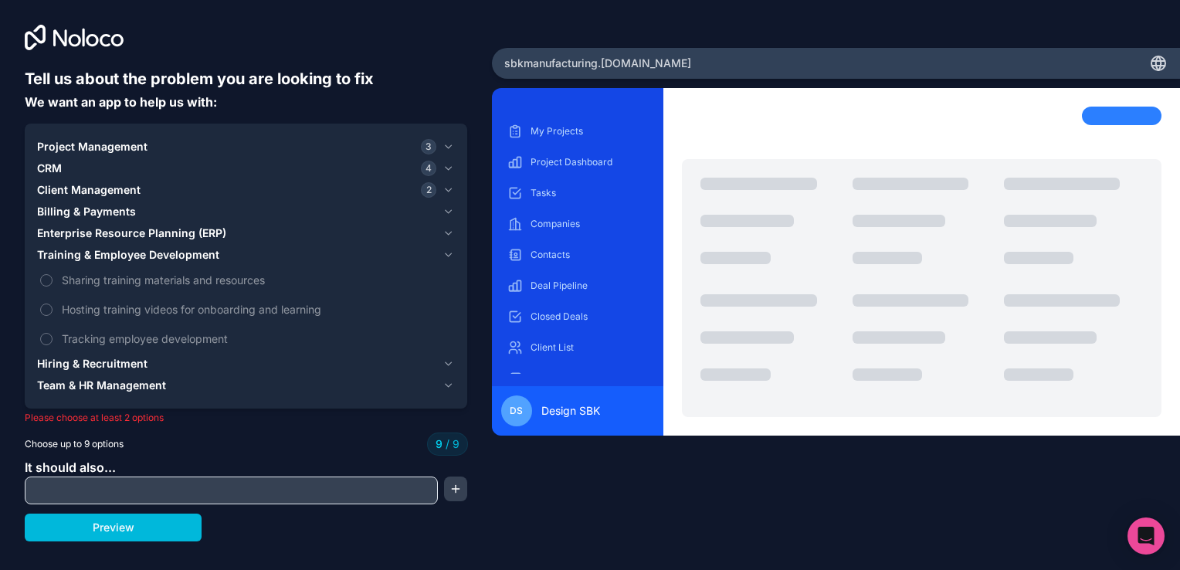
click at [108, 236] on span "Enterprise Resource Planning (ERP)" at bounding box center [131, 233] width 189 height 15
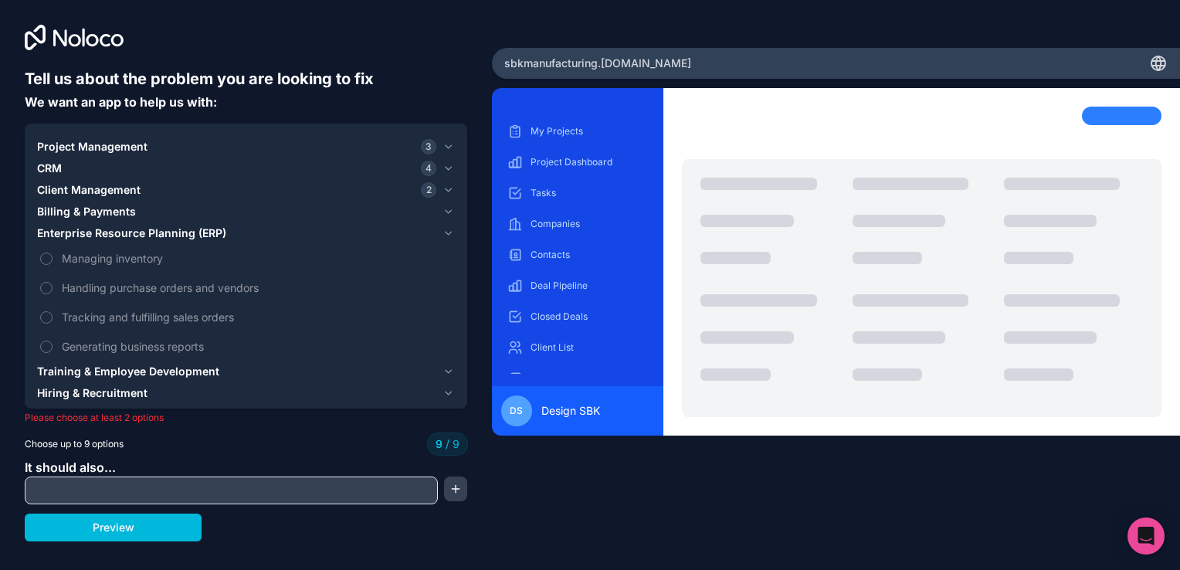
click at [134, 525] on button "Preview" at bounding box center [113, 528] width 177 height 28
